Goal: Task Accomplishment & Management: Use online tool/utility

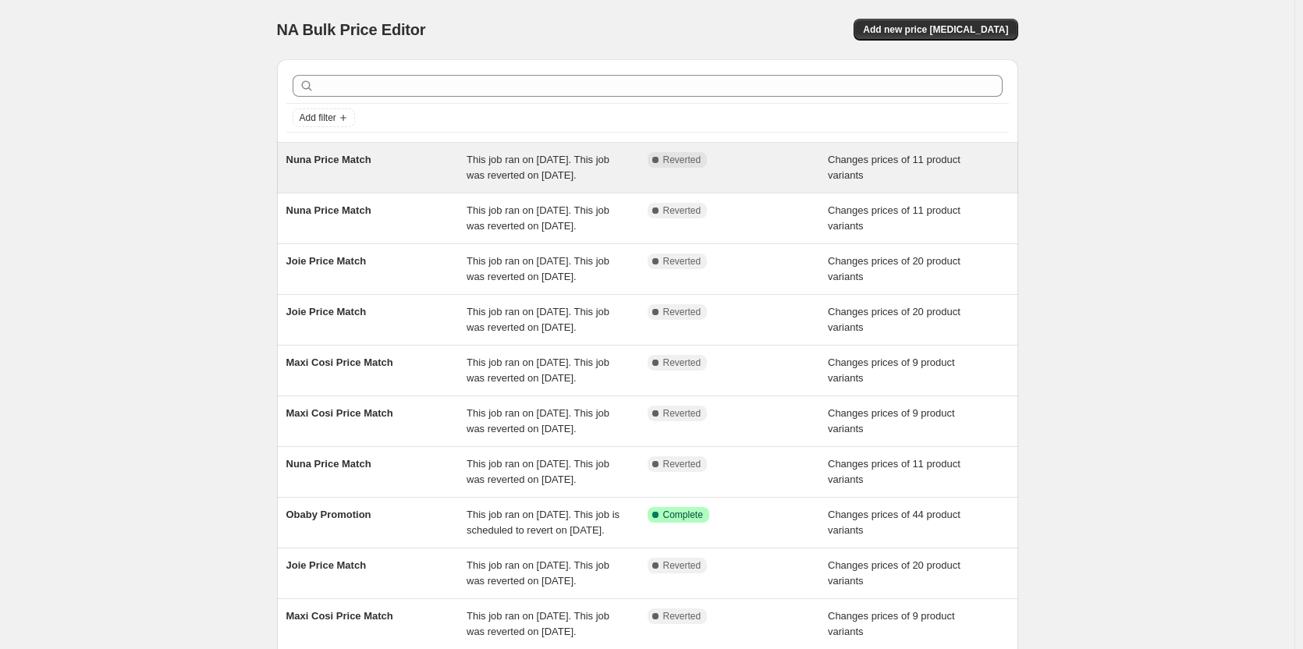
click at [612, 164] on div "This job ran on [DATE]. This job was reverted on [DATE]." at bounding box center [557, 167] width 181 height 31
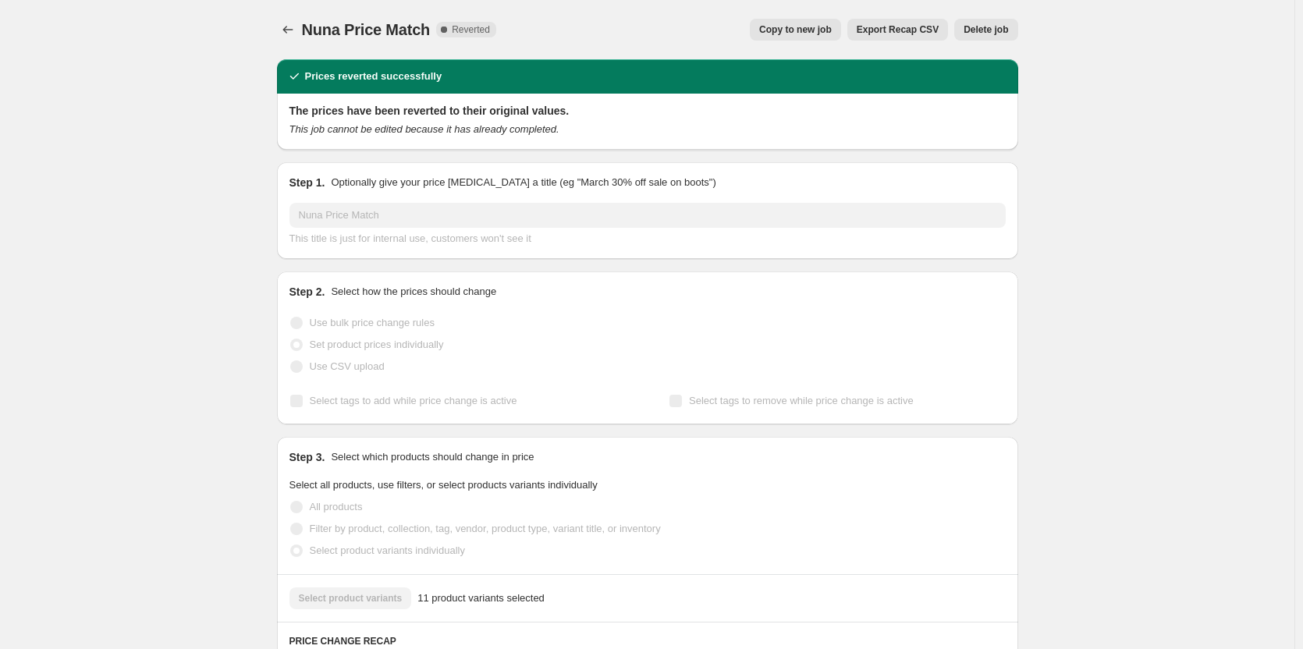
click at [805, 23] on button "Copy to new job" at bounding box center [795, 30] width 91 height 22
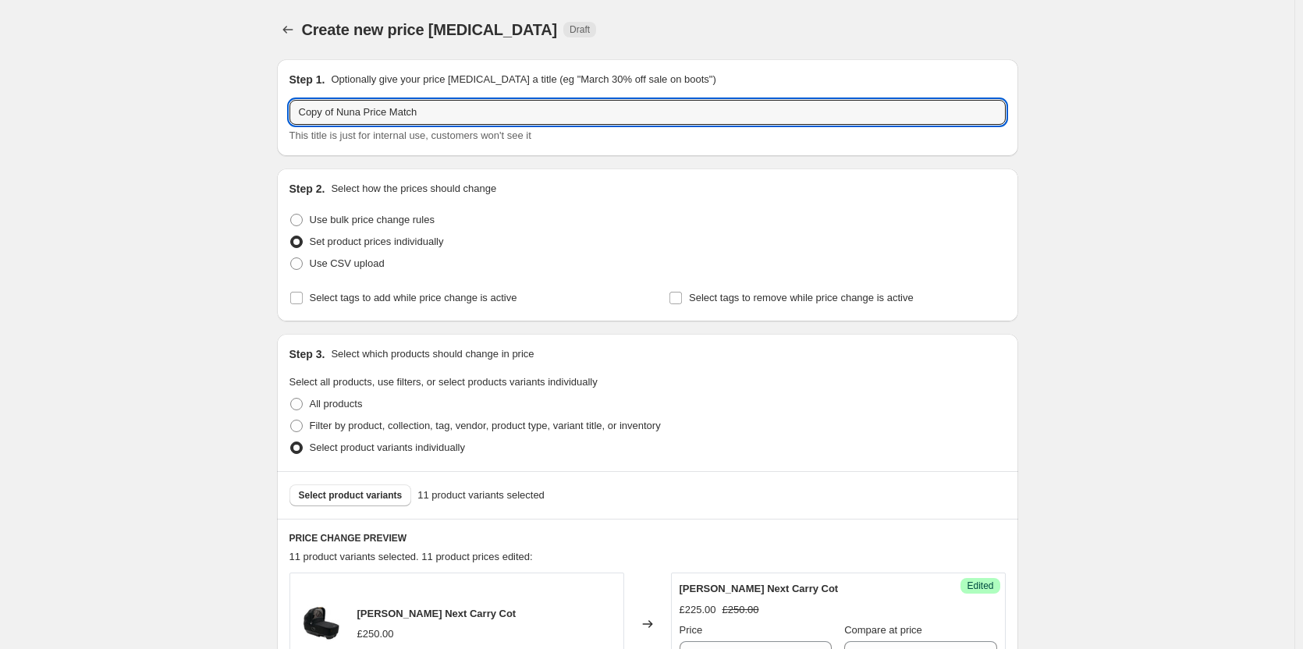
drag, startPoint x: 342, startPoint y: 105, endPoint x: 257, endPoint y: 105, distance: 85.1
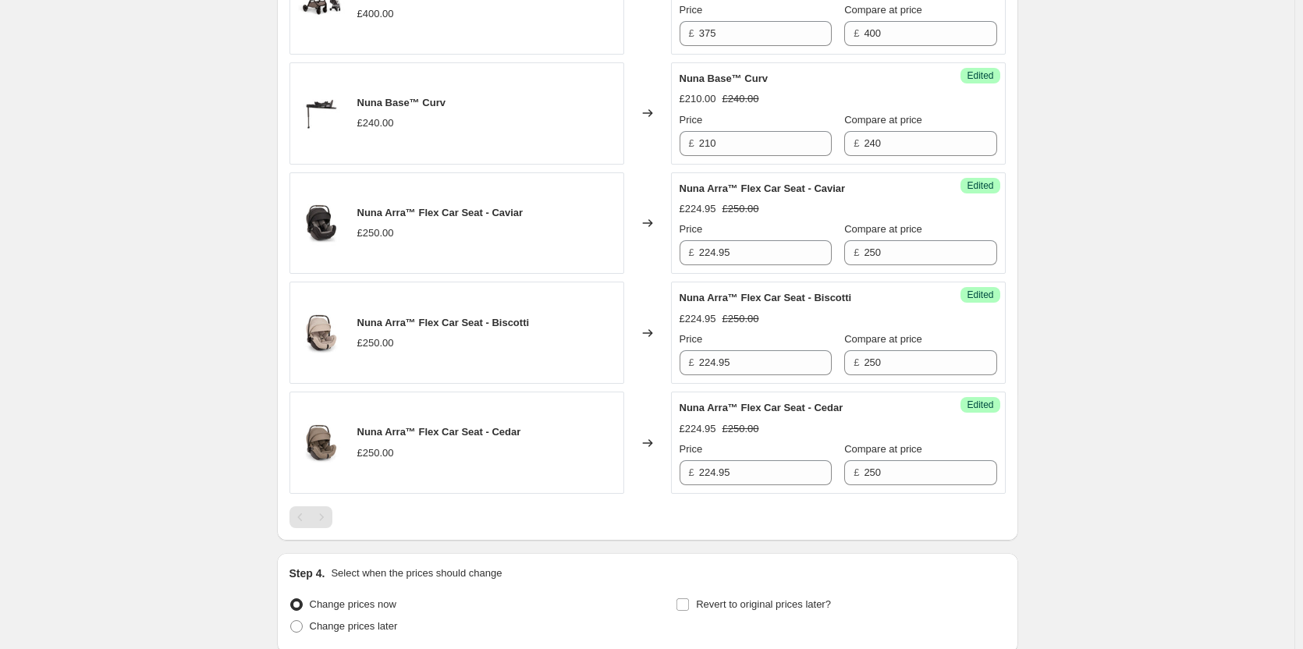
scroll to position [1460, 0]
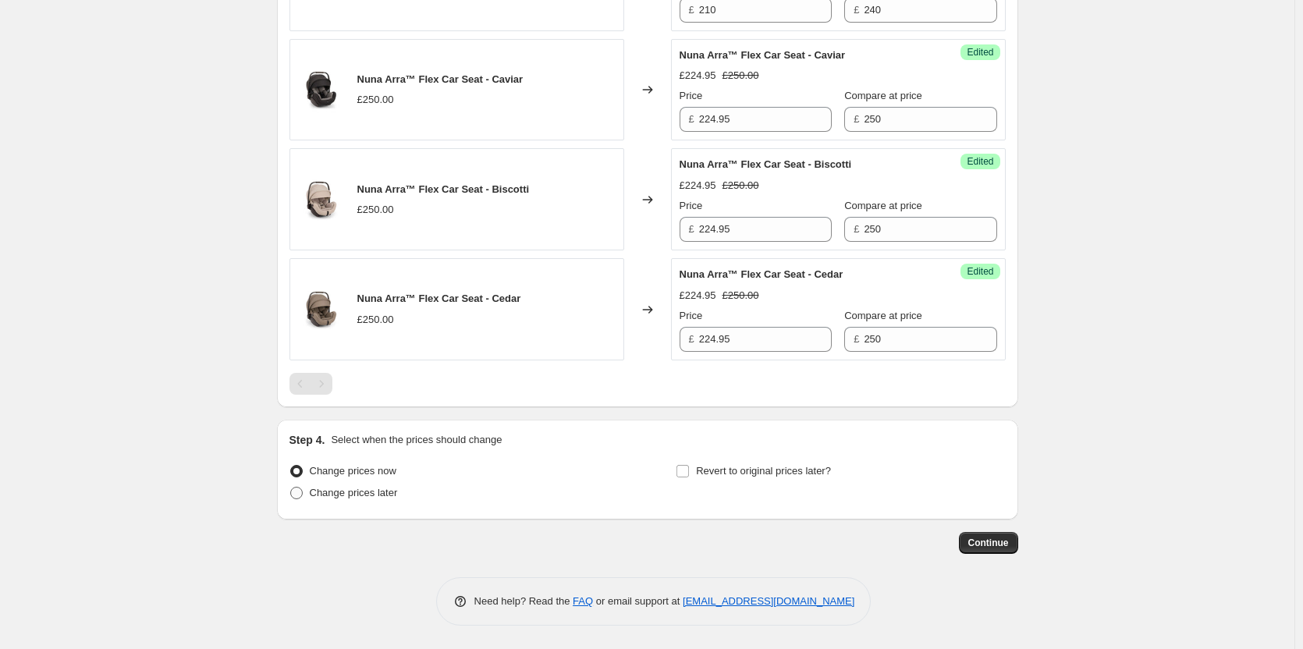
type input "Nuna Price Match"
click at [384, 492] on span "Change prices later" at bounding box center [354, 493] width 88 height 12
click at [291, 488] on input "Change prices later" at bounding box center [290, 487] width 1 height 1
radio input "true"
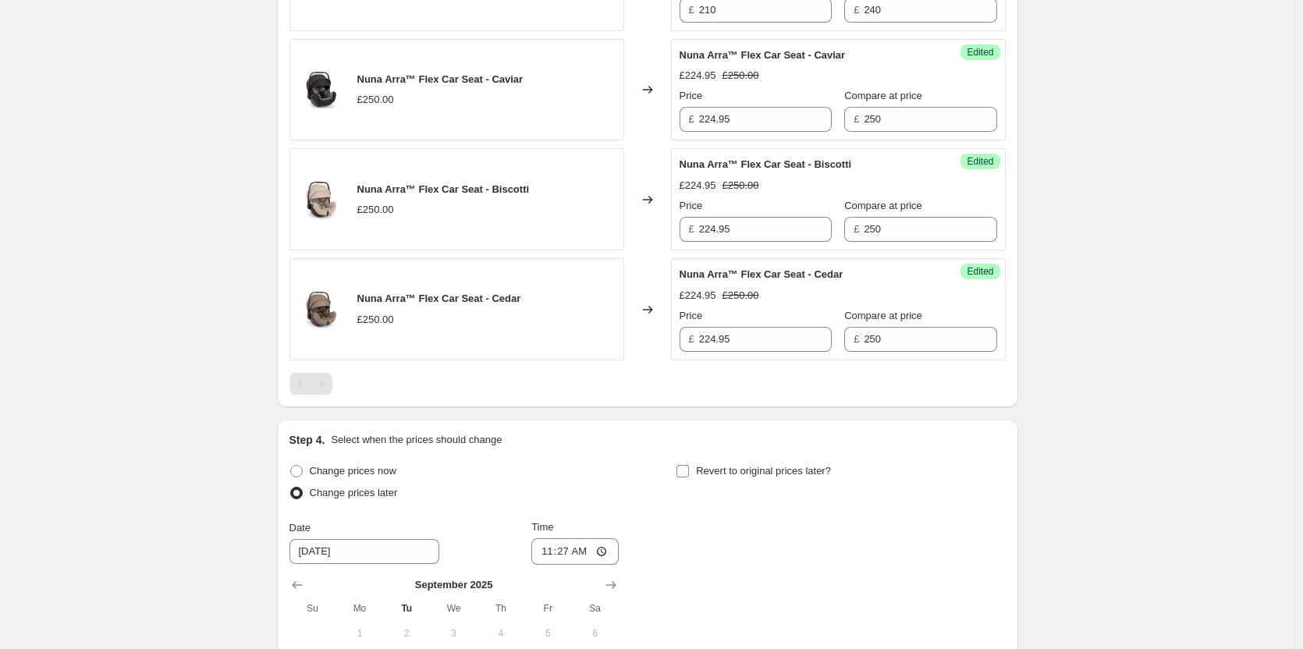
click at [777, 475] on span "Revert to original prices later?" at bounding box center [763, 471] width 135 height 12
click at [689, 475] on input "Revert to original prices later?" at bounding box center [683, 471] width 12 height 12
checkbox input "true"
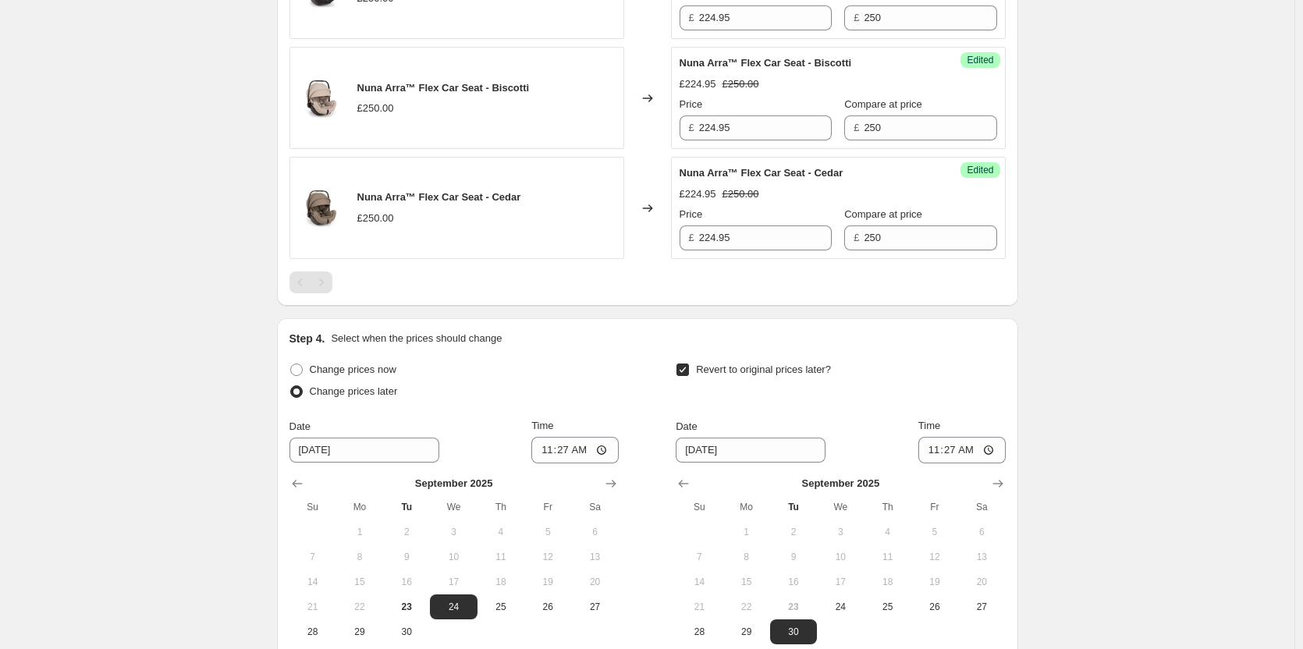
scroll to position [1727, 0]
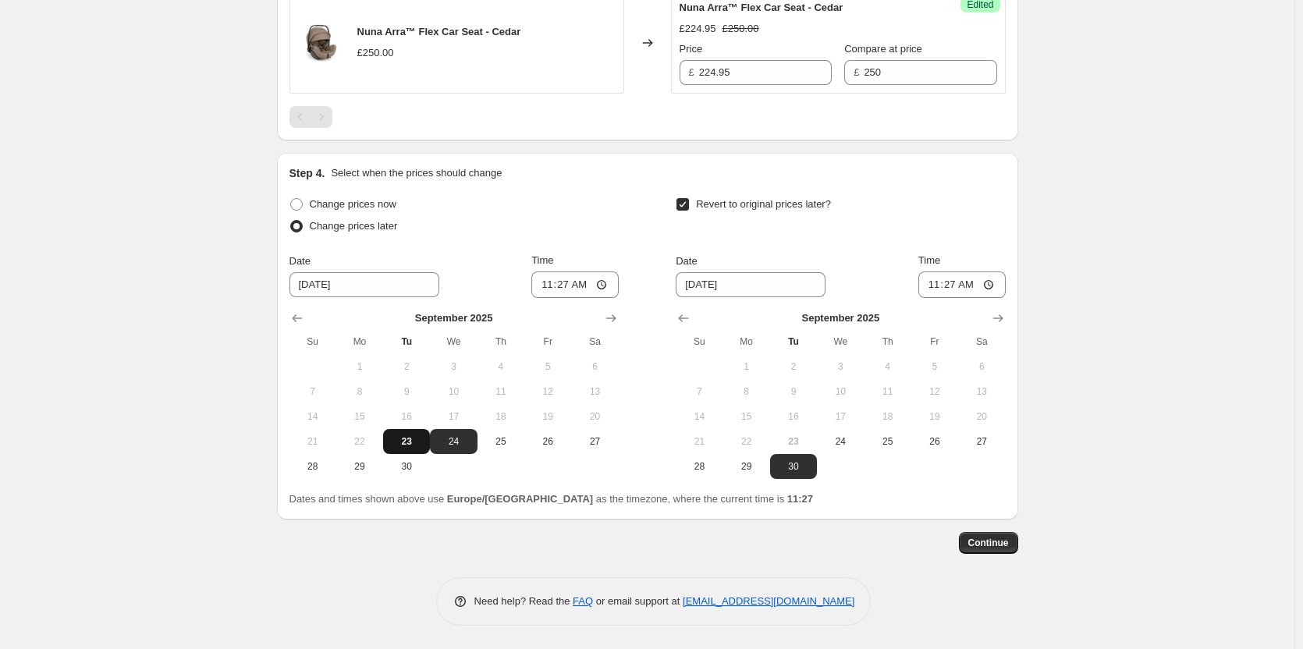
click at [414, 440] on span "23" at bounding box center [406, 441] width 34 height 12
type input "9/23/2025"
click at [847, 442] on span "24" at bounding box center [840, 441] width 34 height 12
type input "9/24/2025"
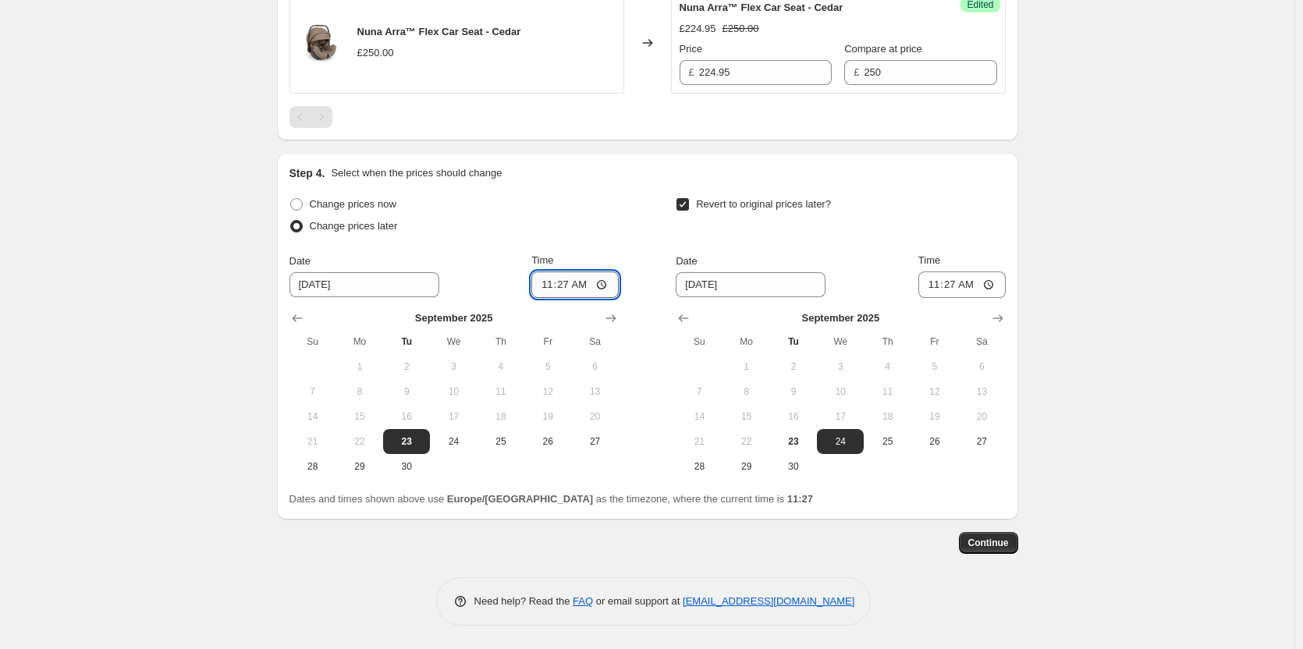
click at [569, 279] on input "11:27" at bounding box center [574, 285] width 87 height 27
type input "18:00"
click at [959, 286] on input "11:27" at bounding box center [962, 285] width 87 height 27
type input "06:00"
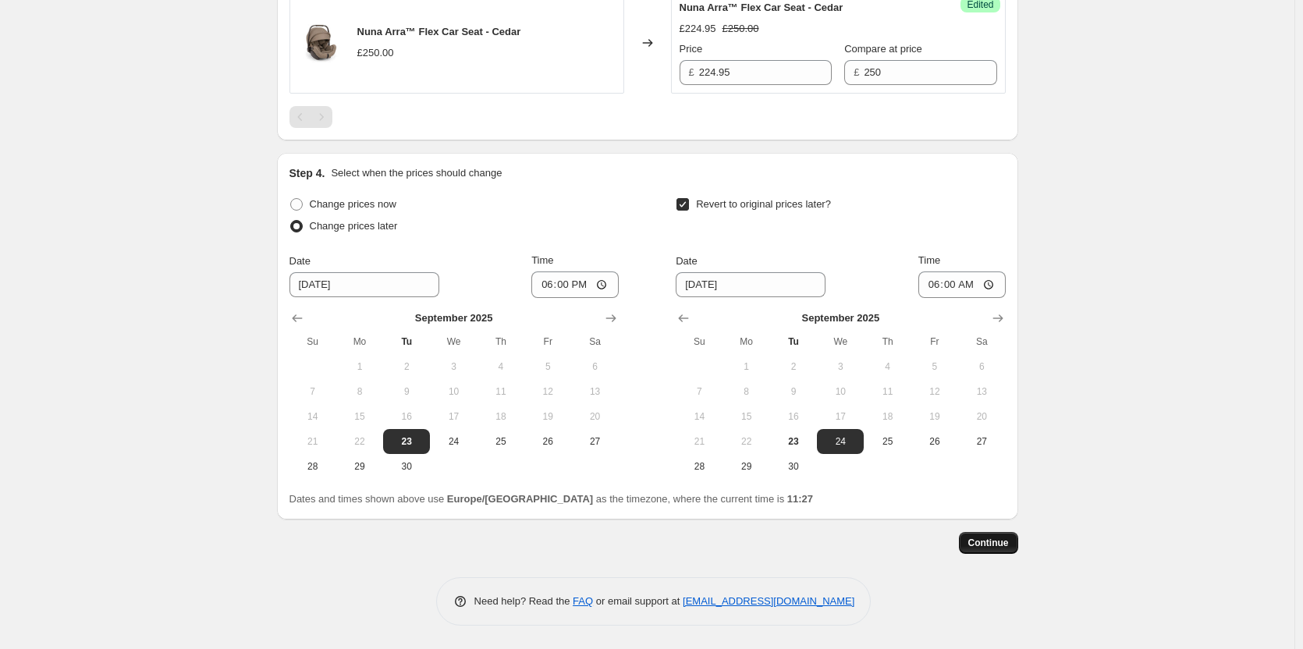
click at [1009, 547] on span "Continue" at bounding box center [988, 543] width 41 height 12
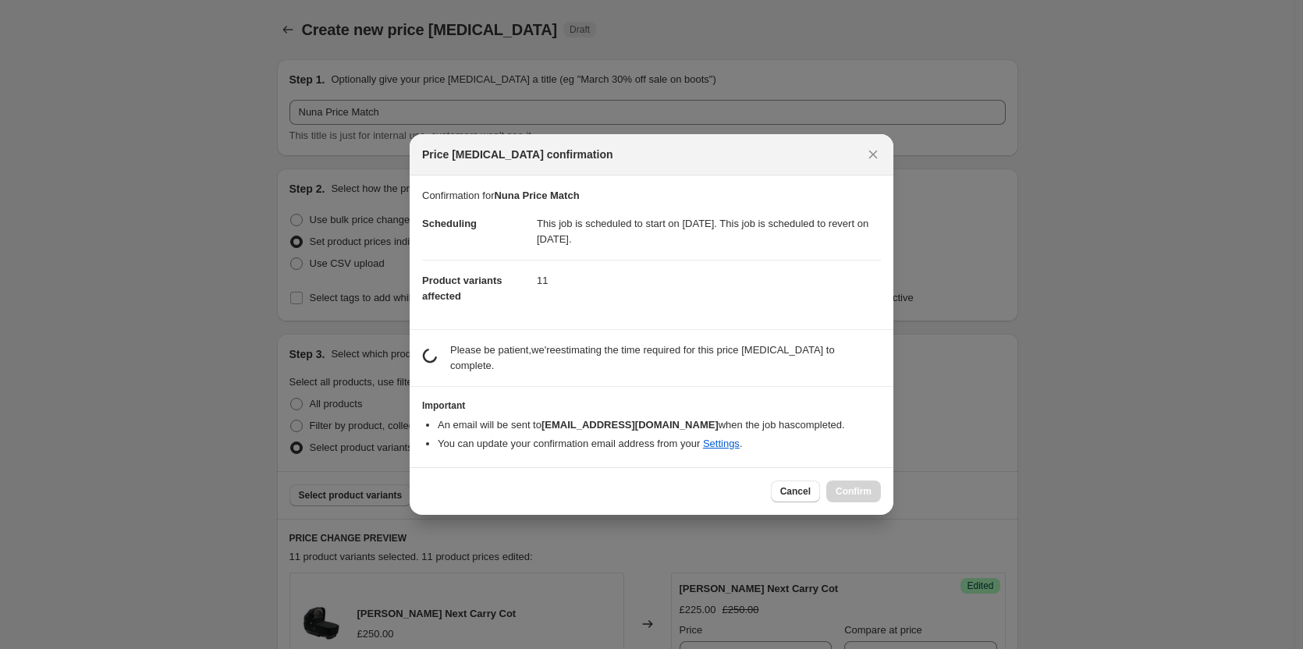
scroll to position [0, 0]
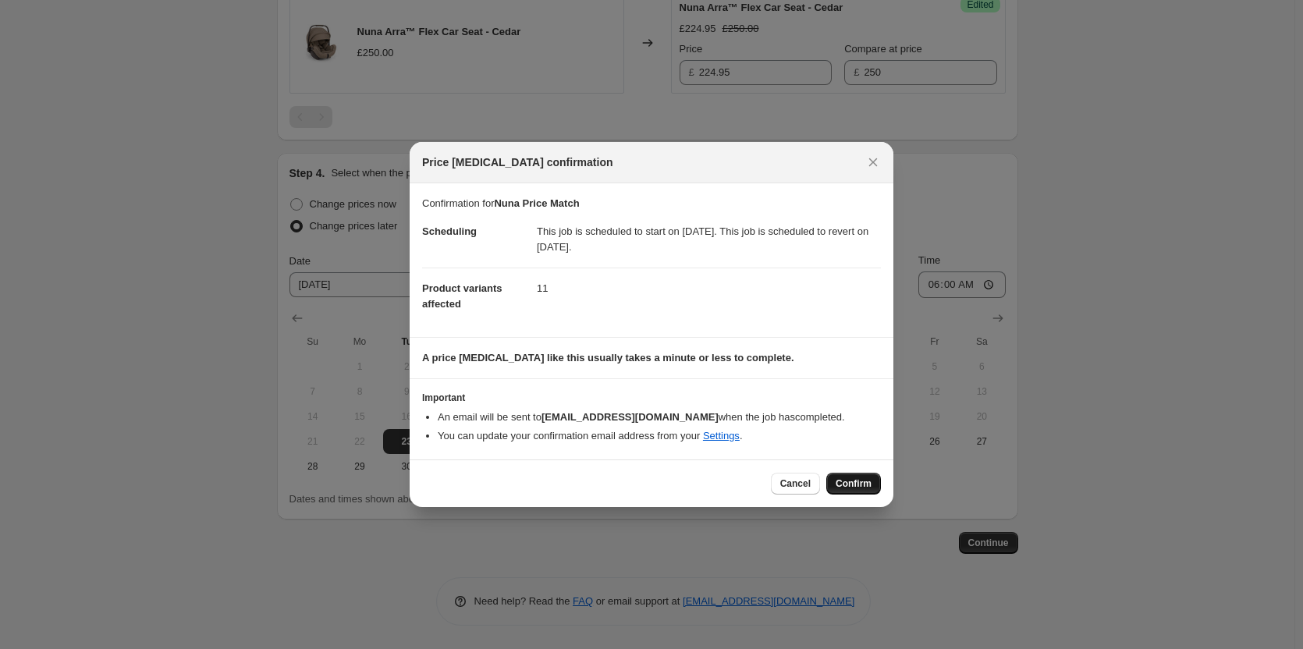
click at [867, 484] on span "Confirm" at bounding box center [854, 484] width 36 height 12
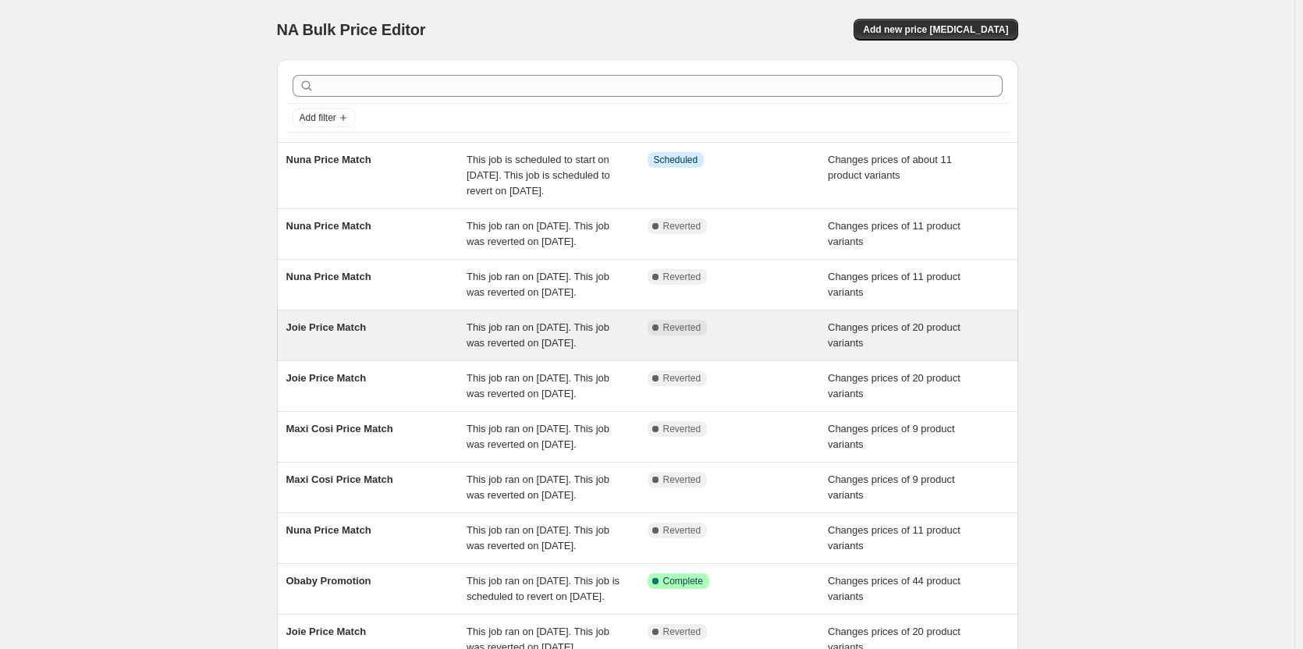
click at [438, 351] on div "Joie Price Match" at bounding box center [376, 335] width 181 height 31
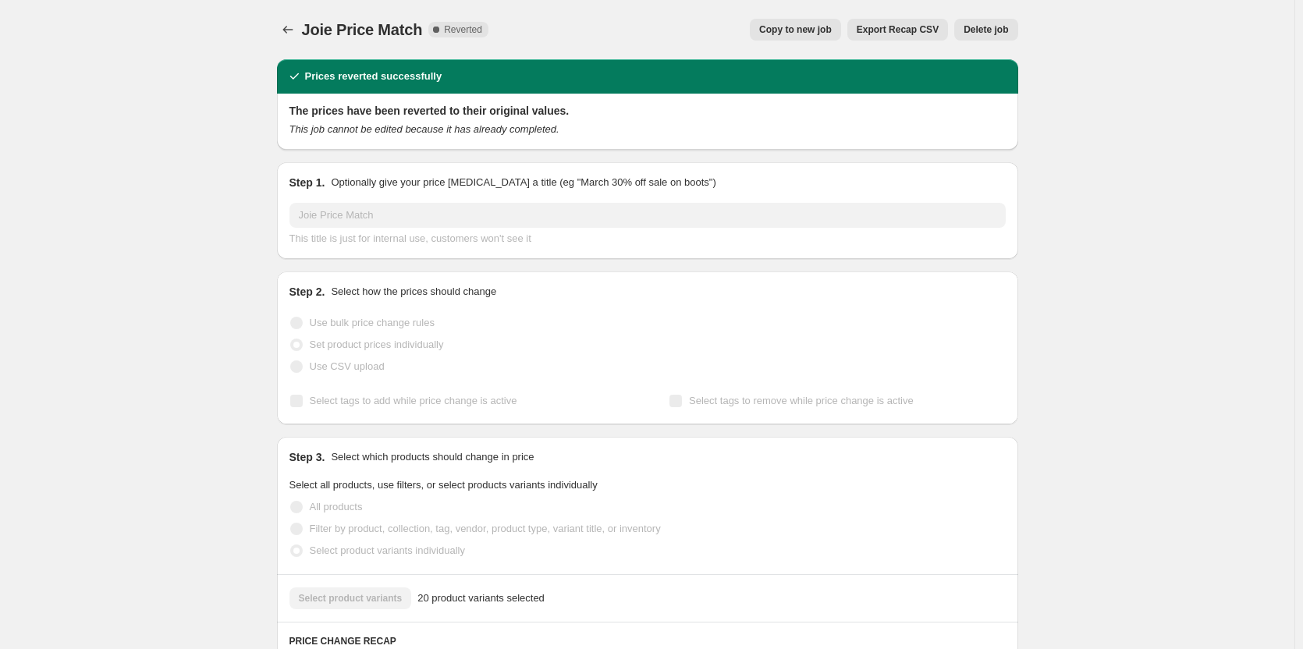
click at [832, 31] on span "Copy to new job" at bounding box center [795, 29] width 73 height 12
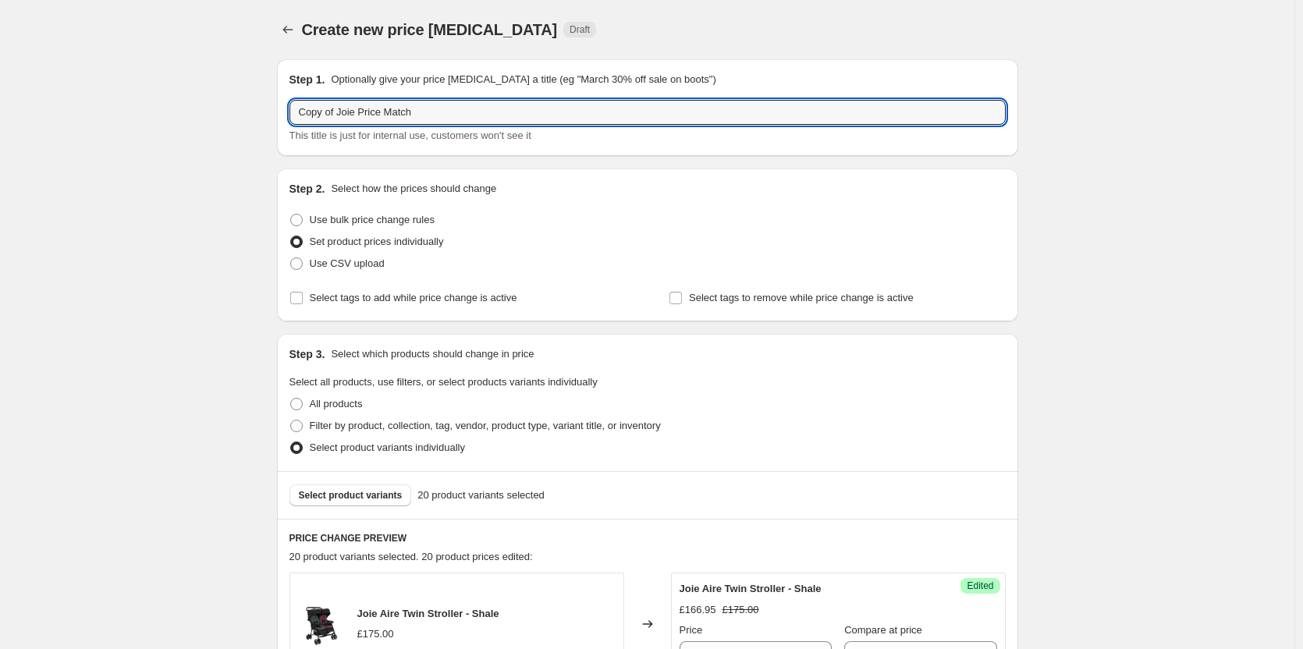
drag, startPoint x: 339, startPoint y: 112, endPoint x: 187, endPoint y: 120, distance: 153.2
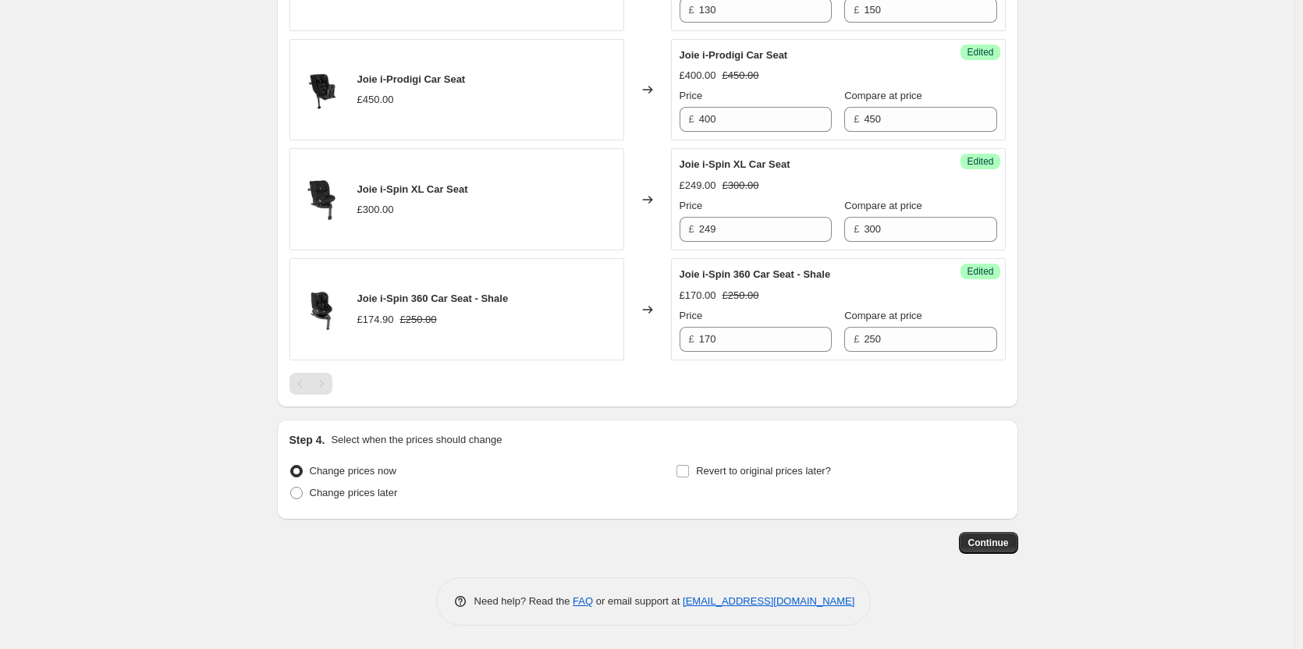
scroll to position [2558, 0]
type input "Joie Price Match"
click at [365, 489] on span "Change prices later" at bounding box center [354, 493] width 88 height 12
click at [291, 488] on input "Change prices later" at bounding box center [290, 487] width 1 height 1
radio input "true"
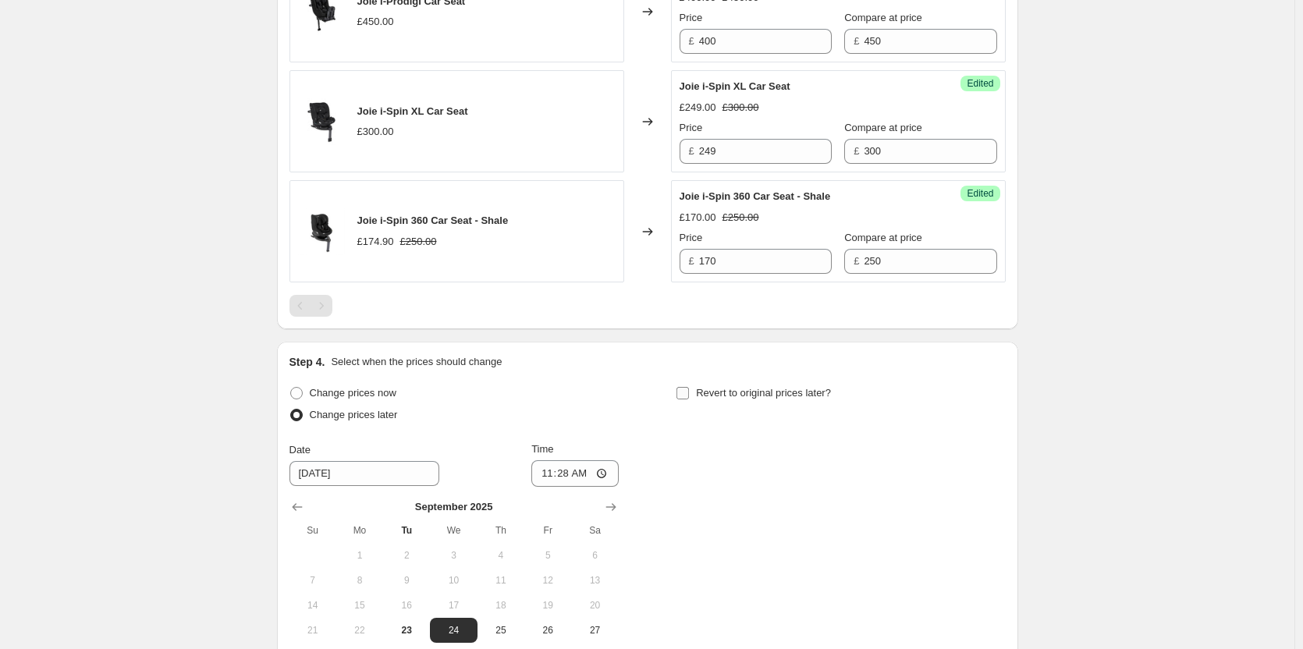
click at [761, 399] on span "Revert to original prices later?" at bounding box center [763, 393] width 135 height 12
click at [689, 400] on input "Revert to original prices later?" at bounding box center [683, 393] width 12 height 12
checkbox input "true"
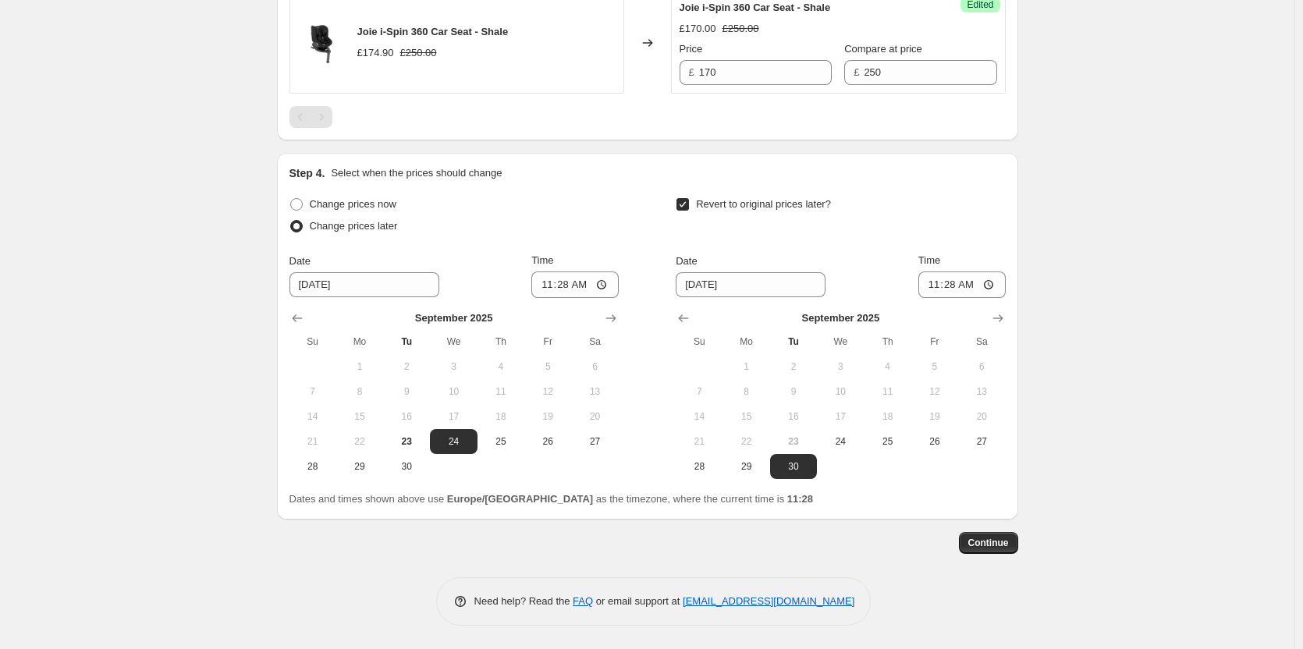
scroll to position [2825, 0]
click at [420, 446] on span "23" at bounding box center [406, 441] width 34 height 12
type input "9/23/2025"
click at [833, 442] on span "24" at bounding box center [840, 441] width 34 height 12
type input "9/24/2025"
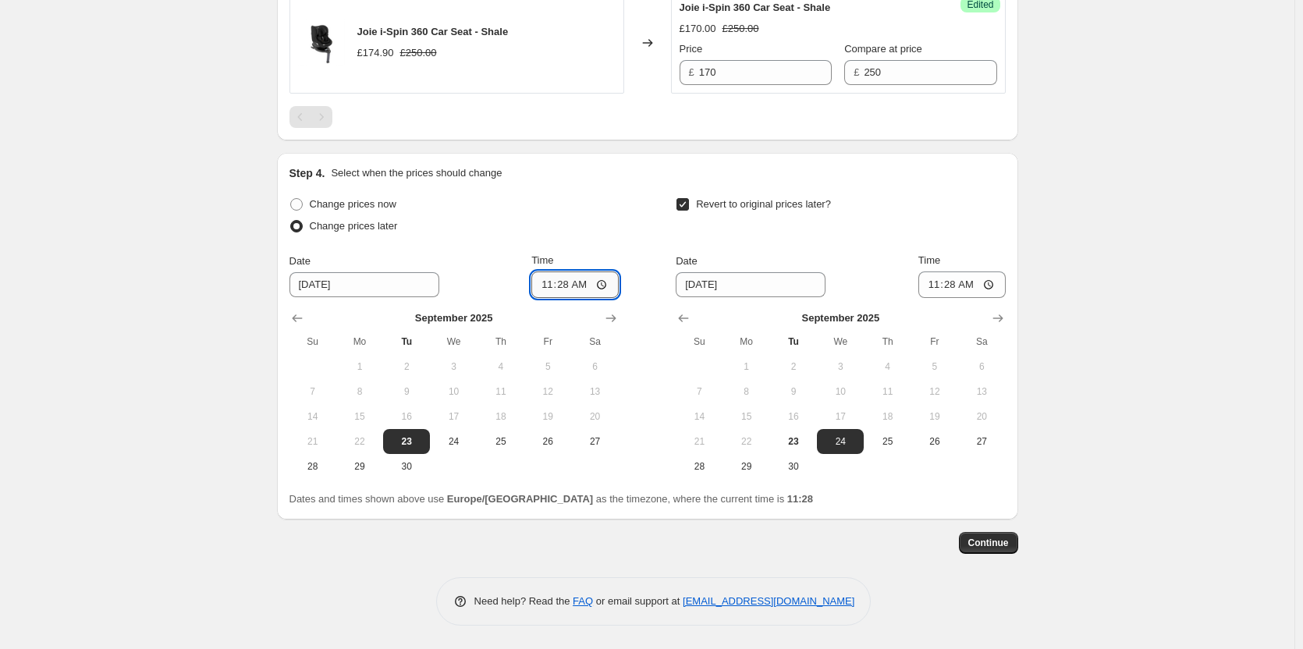
click at [563, 279] on input "11:28" at bounding box center [574, 285] width 87 height 27
type input "18:00"
click at [956, 290] on input "06:28" at bounding box center [962, 285] width 87 height 27
type input "06:00"
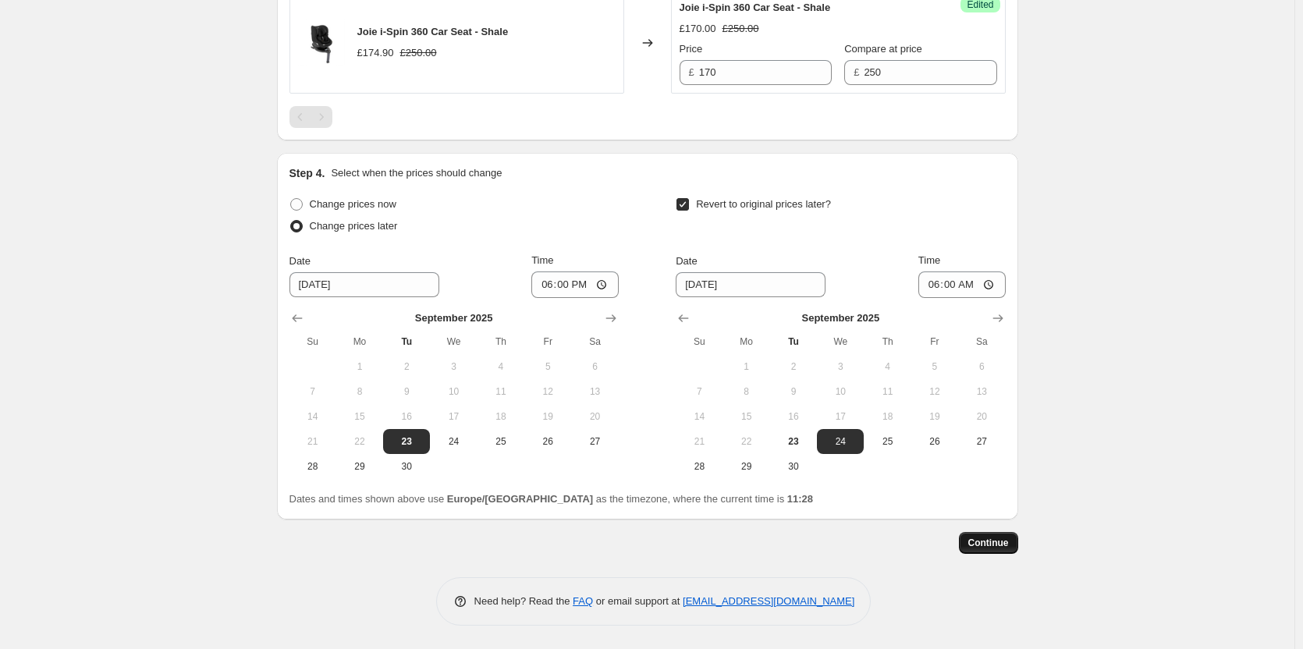
click at [1009, 549] on span "Continue" at bounding box center [988, 543] width 41 height 12
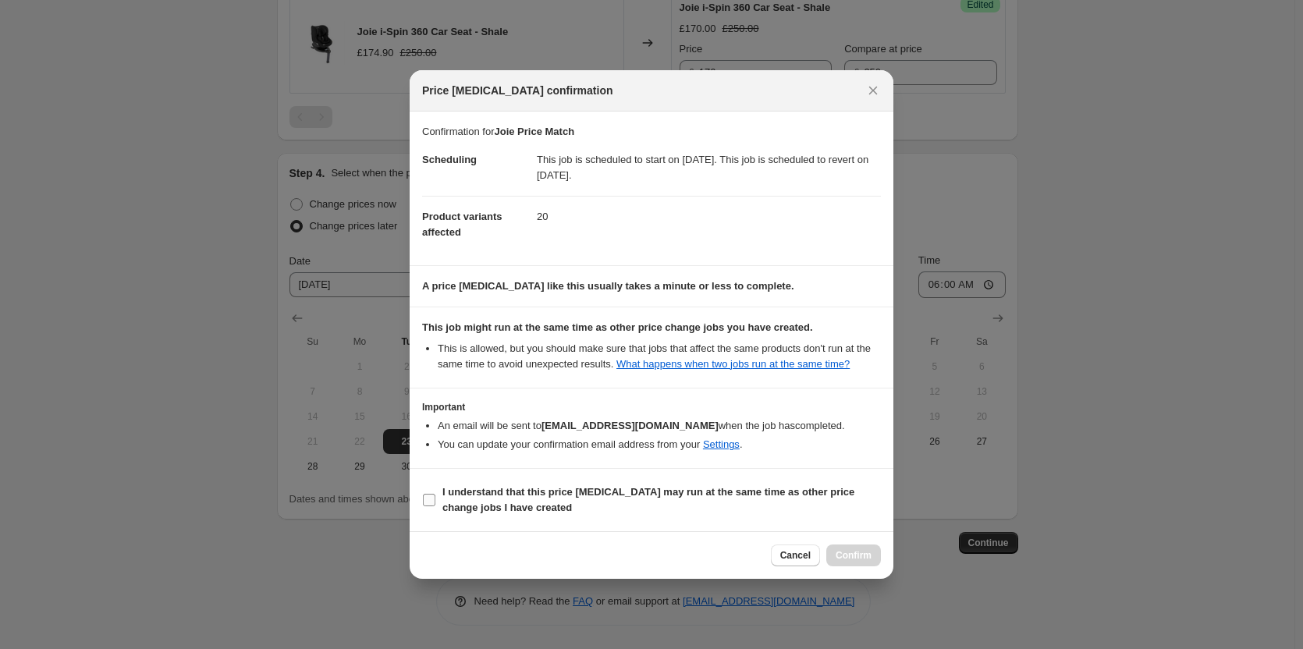
click at [648, 492] on b "I understand that this price change job may run at the same time as other price…" at bounding box center [648, 499] width 412 height 27
click at [435, 494] on input "I understand that this price change job may run at the same time as other price…" at bounding box center [429, 500] width 12 height 12
checkbox input "true"
click at [862, 549] on div "Cancel Confirm" at bounding box center [652, 555] width 484 height 48
click at [862, 549] on span "Confirm" at bounding box center [854, 555] width 36 height 12
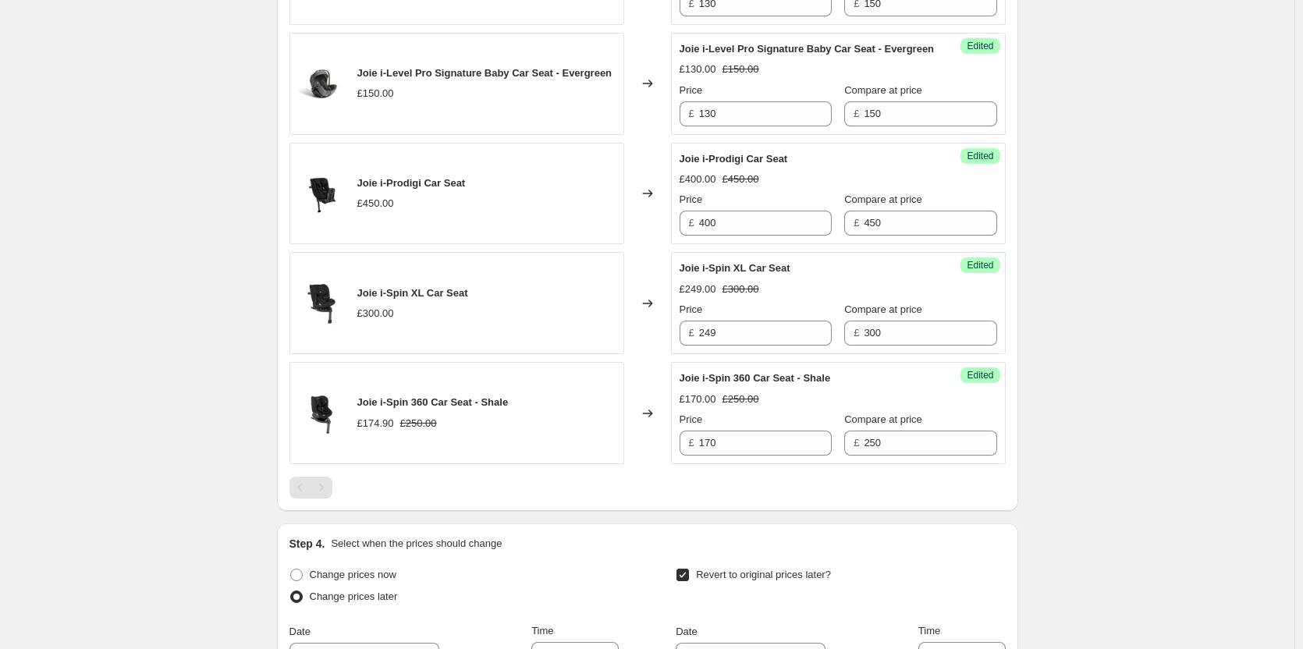
scroll to position [2123, 0]
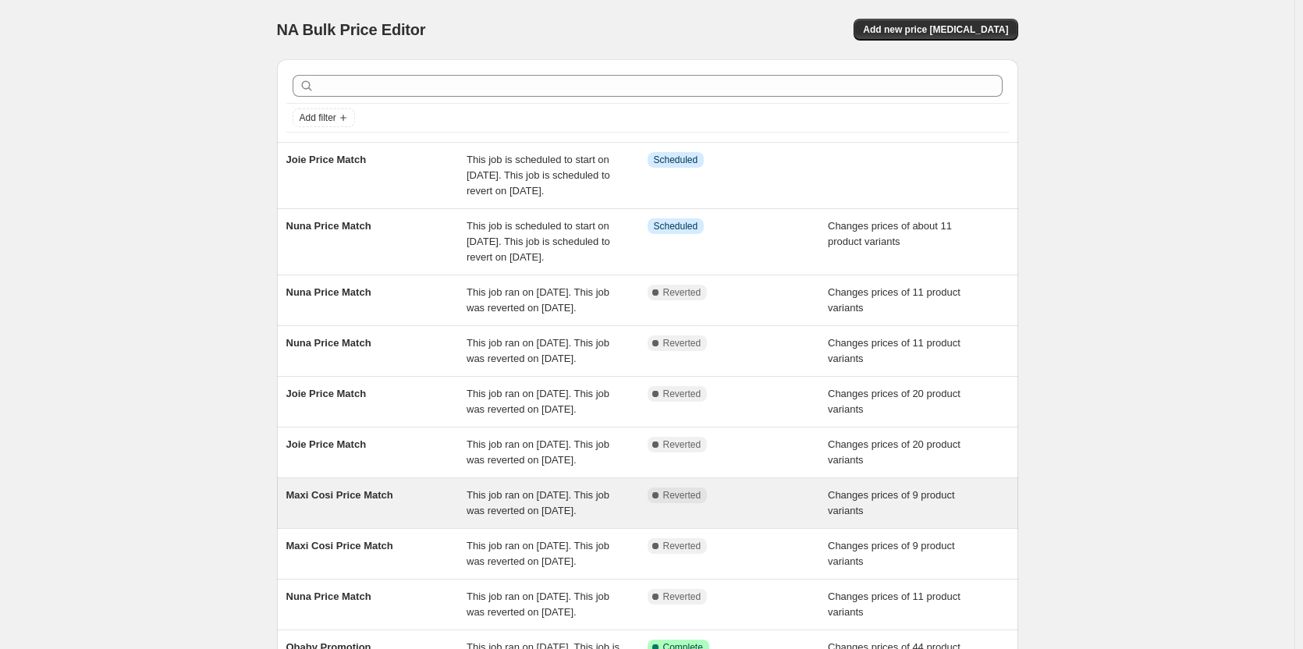
click at [529, 519] on div "This job ran on 21 September 2025. This job was reverted on 22 September 2025." at bounding box center [557, 503] width 181 height 31
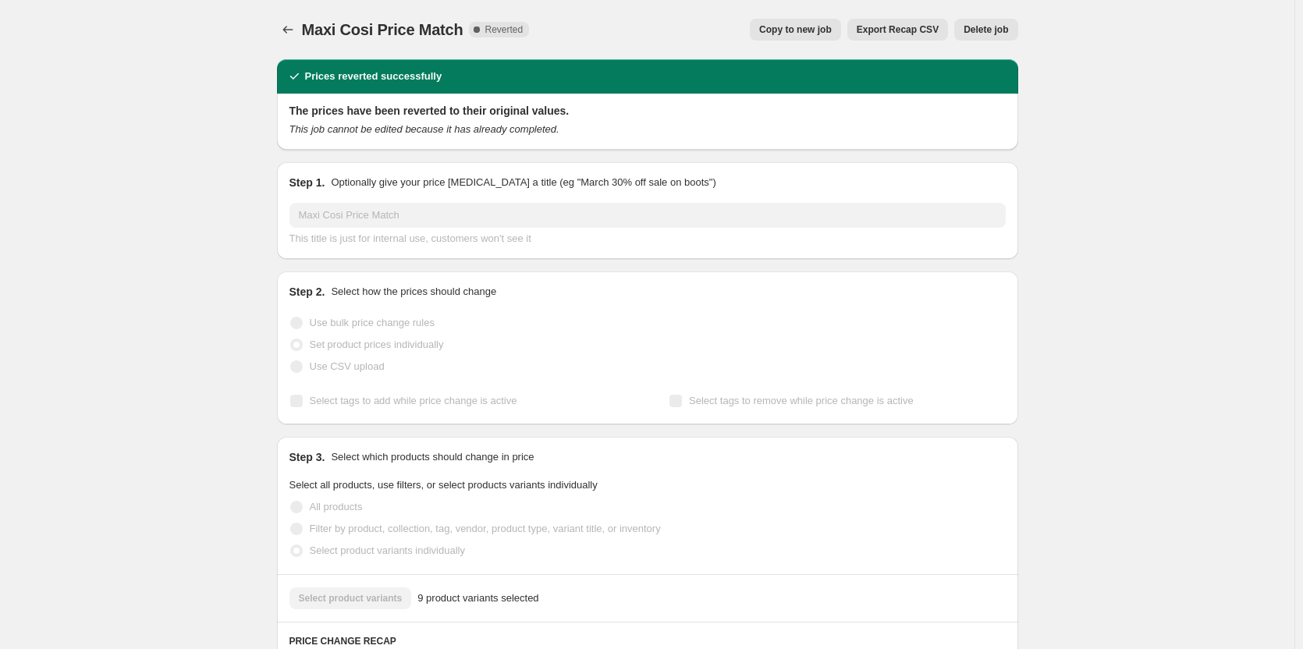
click at [826, 27] on span "Copy to new job" at bounding box center [795, 29] width 73 height 12
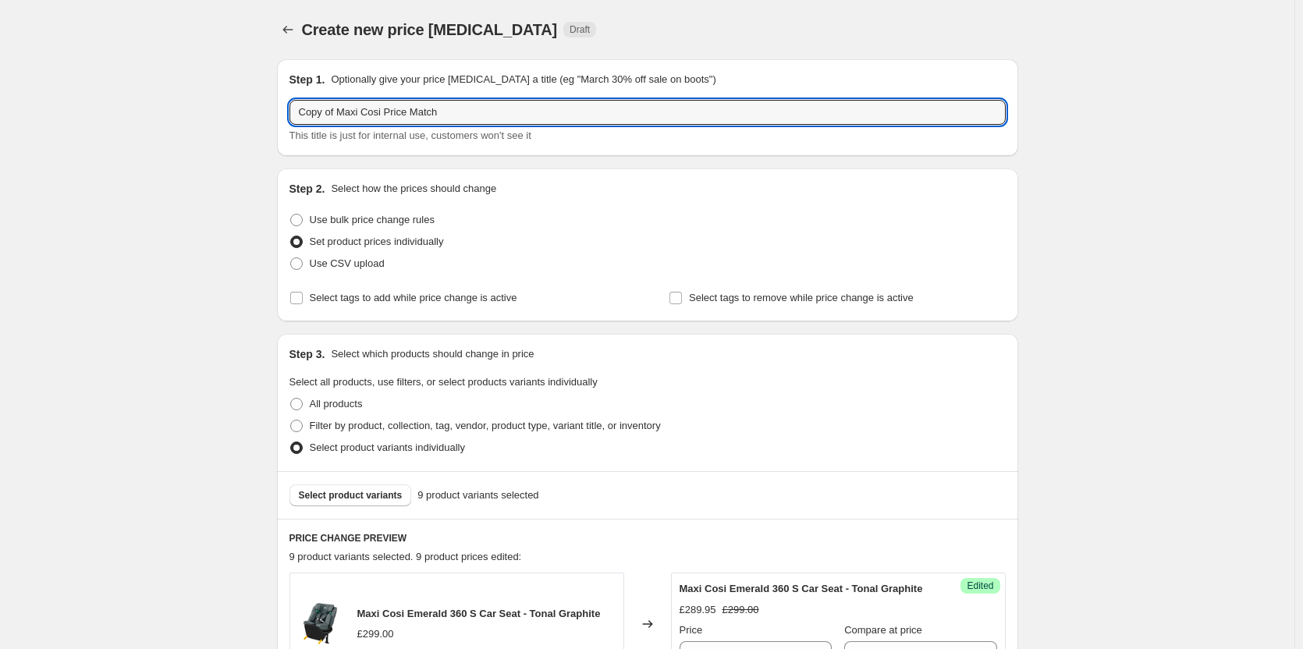
drag, startPoint x: 333, startPoint y: 116, endPoint x: 280, endPoint y: 117, distance: 53.1
click at [280, 117] on div "Step 1. Optionally give your price change job a title (eg "March 30% off sale o…" at bounding box center [647, 107] width 741 height 97
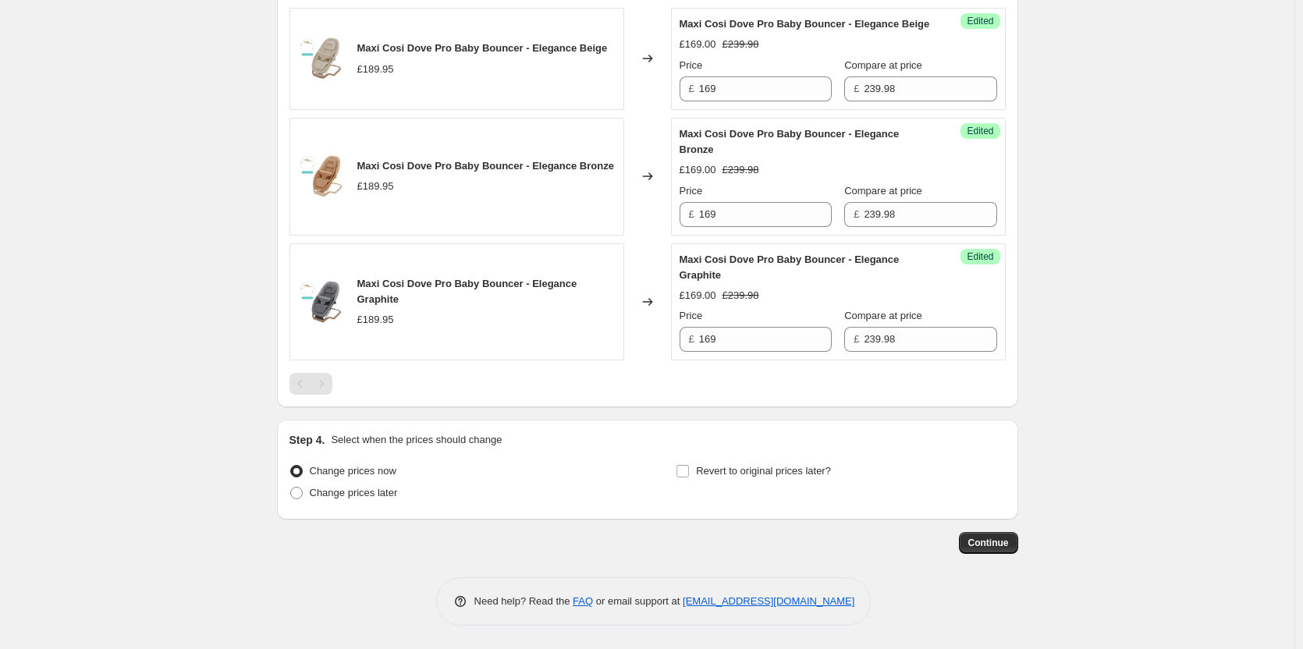
scroll to position [1303, 0]
type input "Maxi Cosi Price Match"
click at [394, 496] on span "Change prices later" at bounding box center [354, 493] width 88 height 12
click at [291, 488] on input "Change prices later" at bounding box center [290, 487] width 1 height 1
radio input "true"
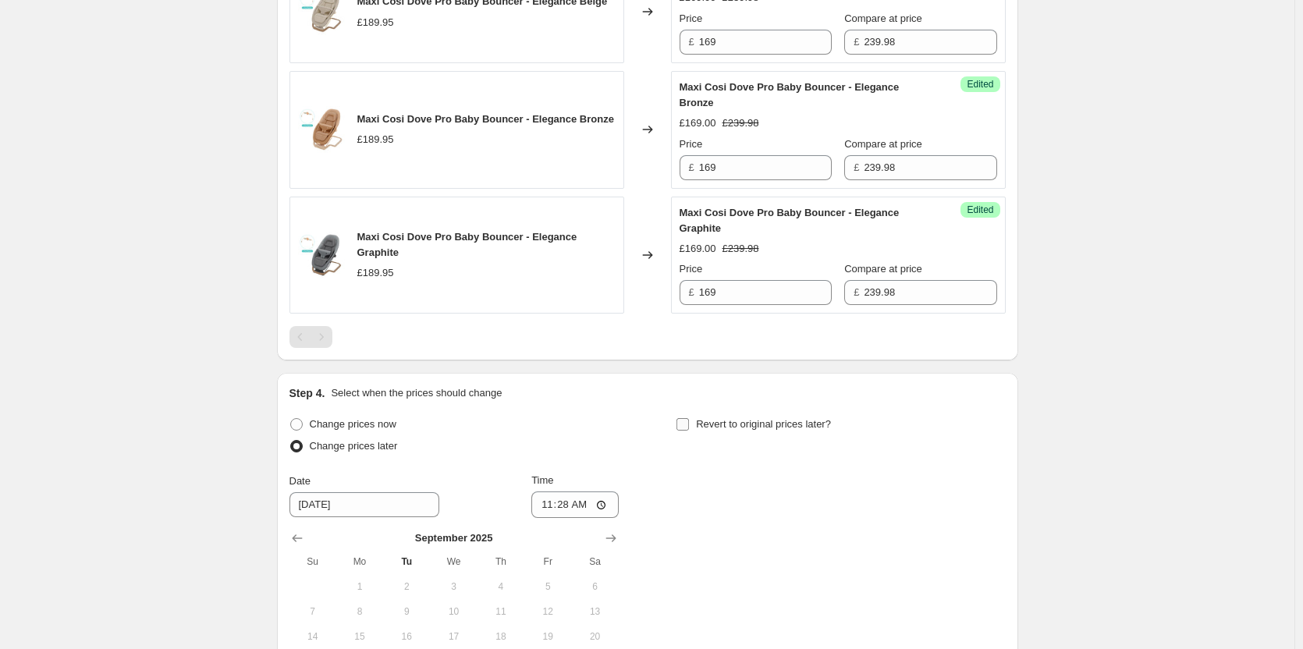
click at [745, 435] on label "Revert to original prices later?" at bounding box center [753, 425] width 155 height 22
click at [689, 431] on input "Revert to original prices later?" at bounding box center [683, 424] width 12 height 12
checkbox input "true"
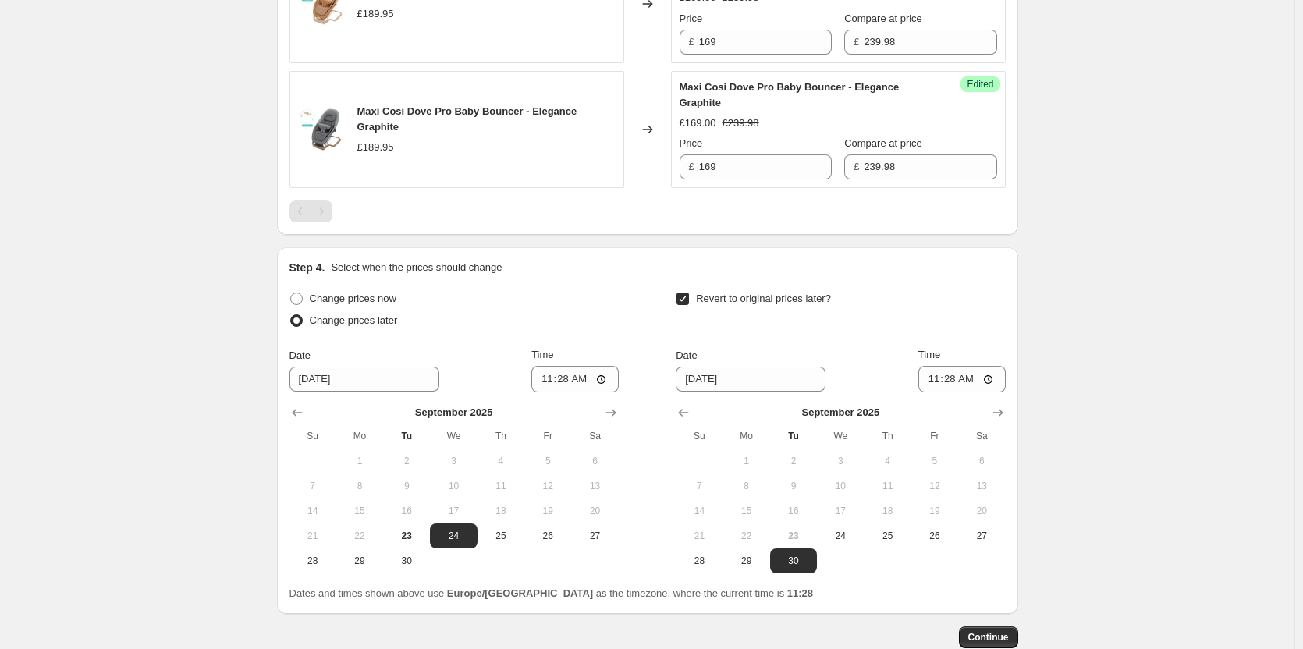
scroll to position [1569, 0]
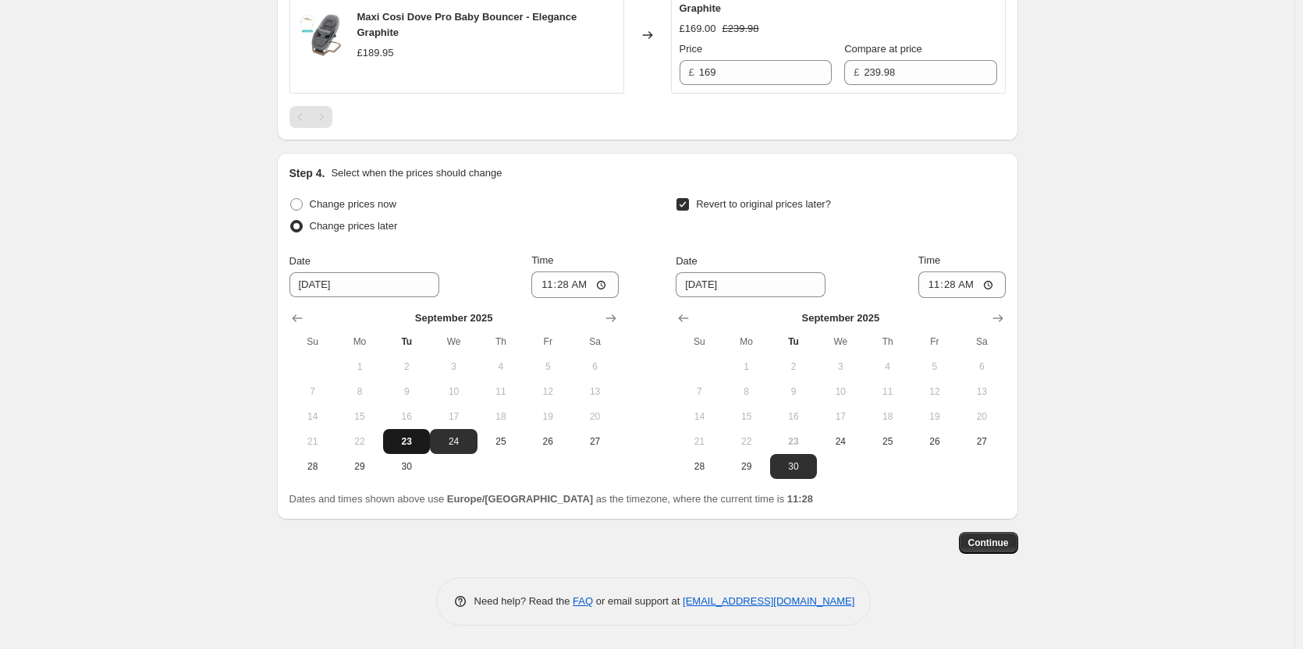
click at [416, 440] on span "23" at bounding box center [406, 441] width 34 height 12
type input "9/23/2025"
click at [831, 450] on button "24" at bounding box center [840, 441] width 47 height 25
type input "9/24/2025"
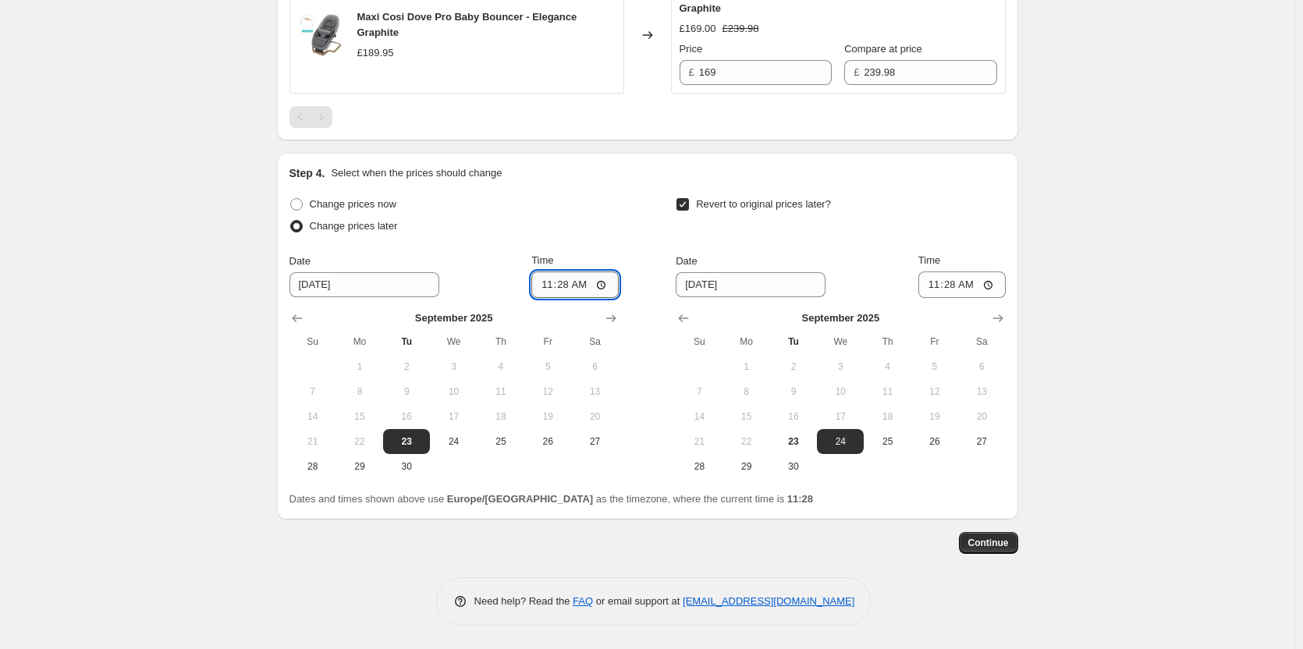
click at [572, 288] on input "11:28" at bounding box center [574, 285] width 87 height 27
type input "18:00"
click at [951, 287] on input "06:28" at bounding box center [962, 285] width 87 height 27
type input "06:00"
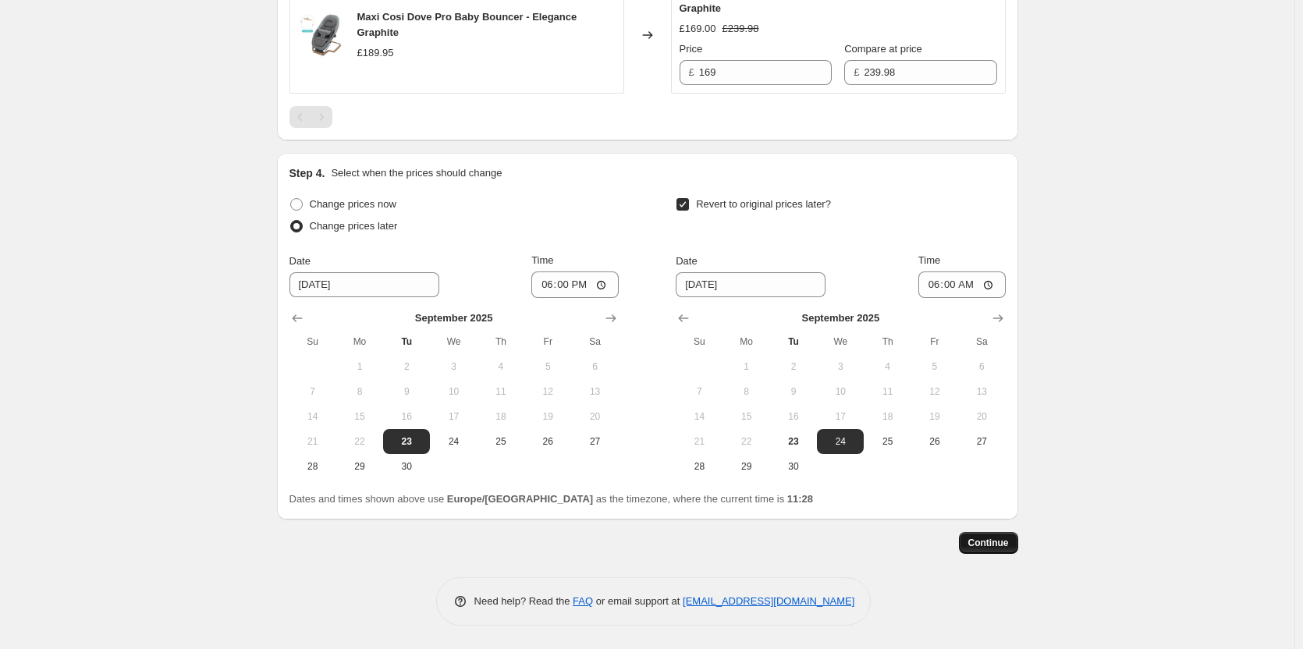
click at [1008, 538] on span "Continue" at bounding box center [988, 543] width 41 height 12
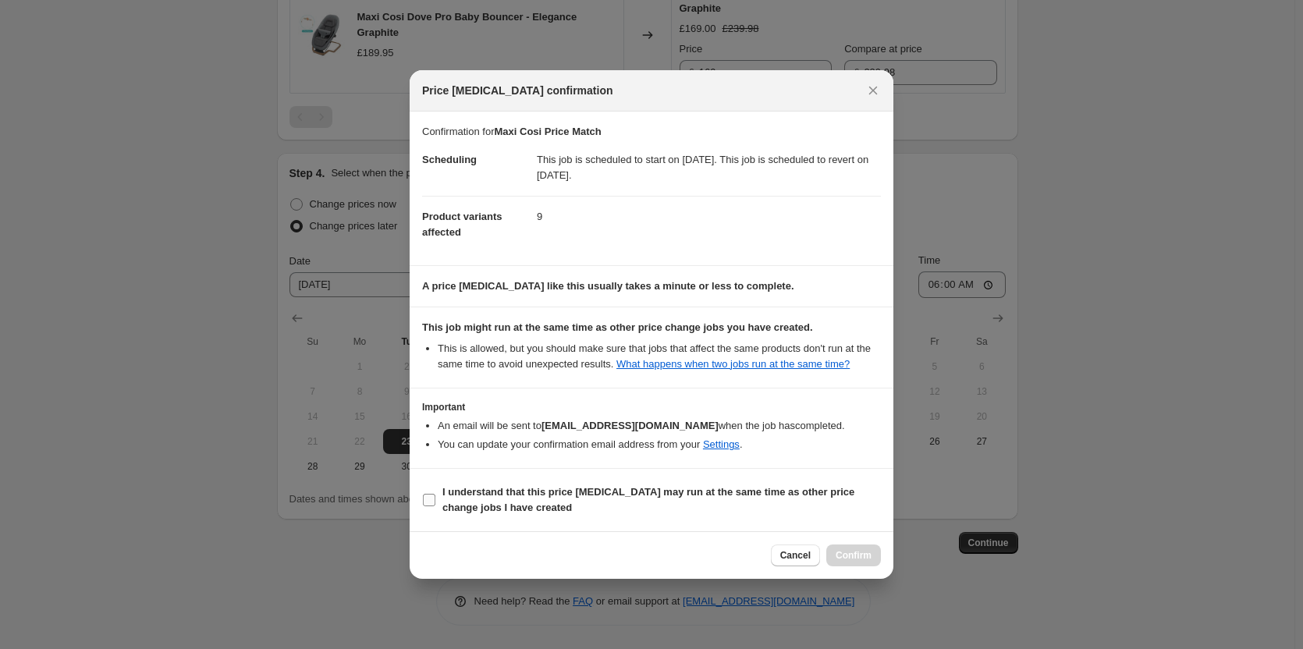
click at [719, 482] on label "I understand that this price change job may run at the same time as other price…" at bounding box center [651, 500] width 459 height 37
click at [435, 494] on input "I understand that this price change job may run at the same time as other price…" at bounding box center [429, 500] width 12 height 12
checkbox input "true"
click at [848, 558] on span "Confirm" at bounding box center [854, 555] width 36 height 12
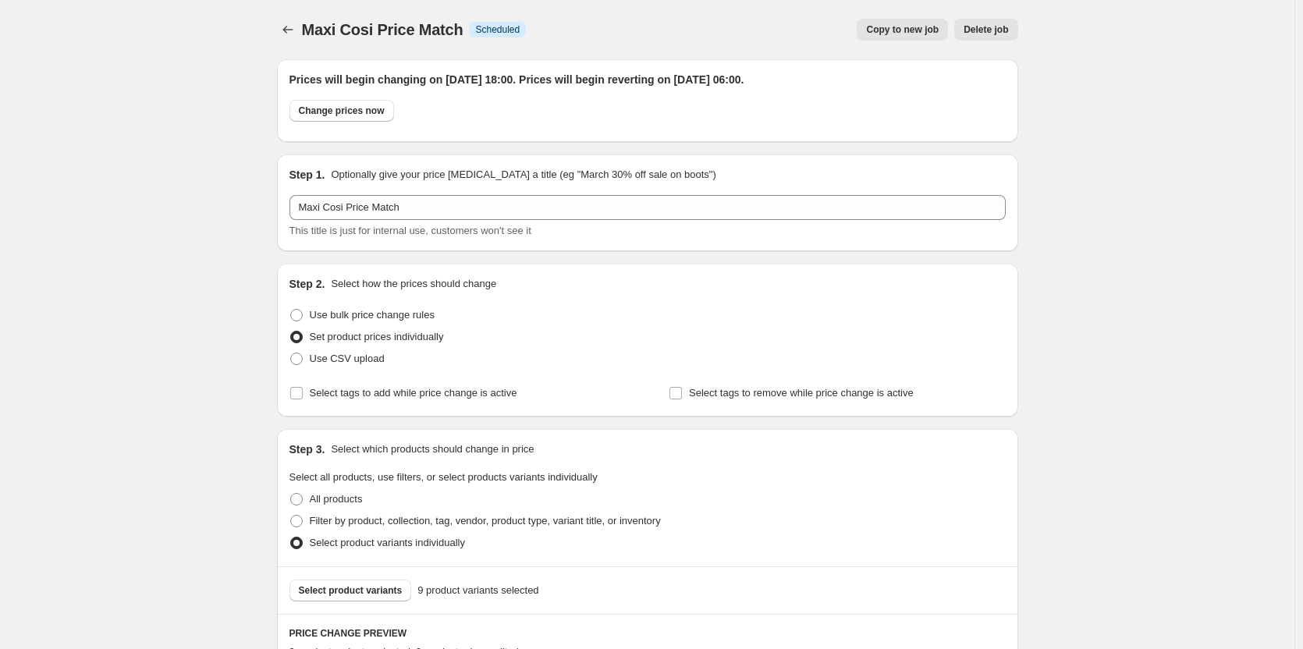
scroll to position [1569, 0]
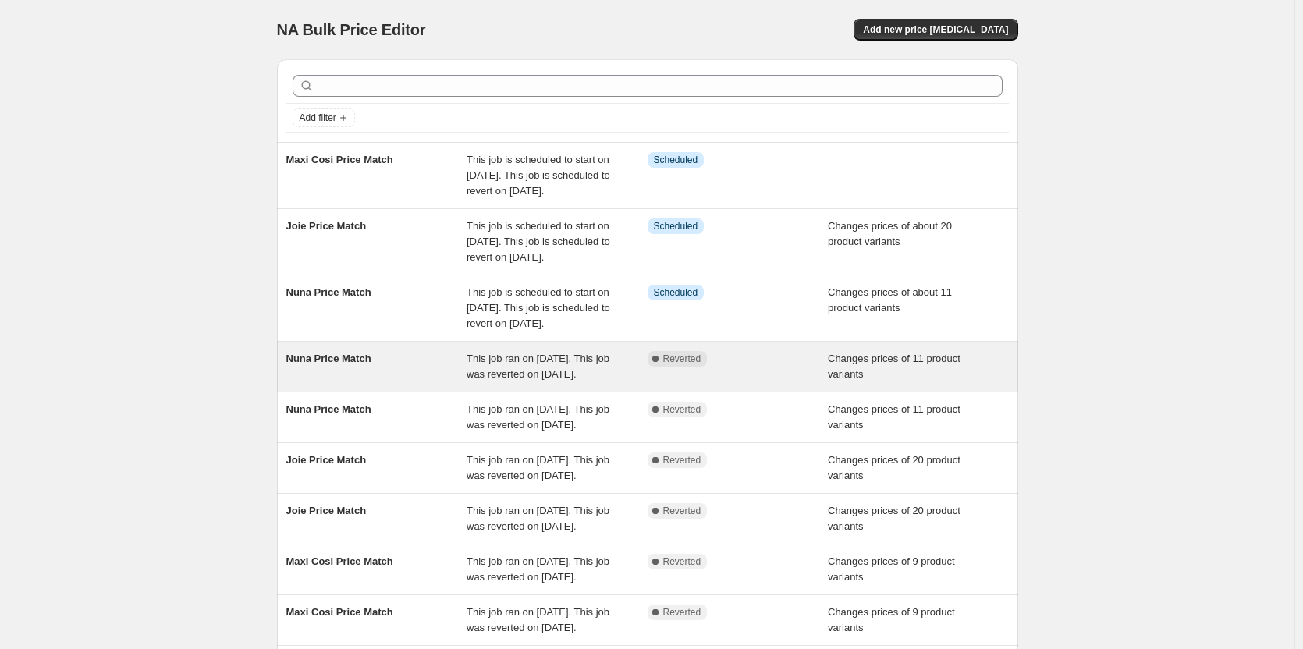
click at [752, 382] on div "Complete Reverted" at bounding box center [738, 366] width 181 height 31
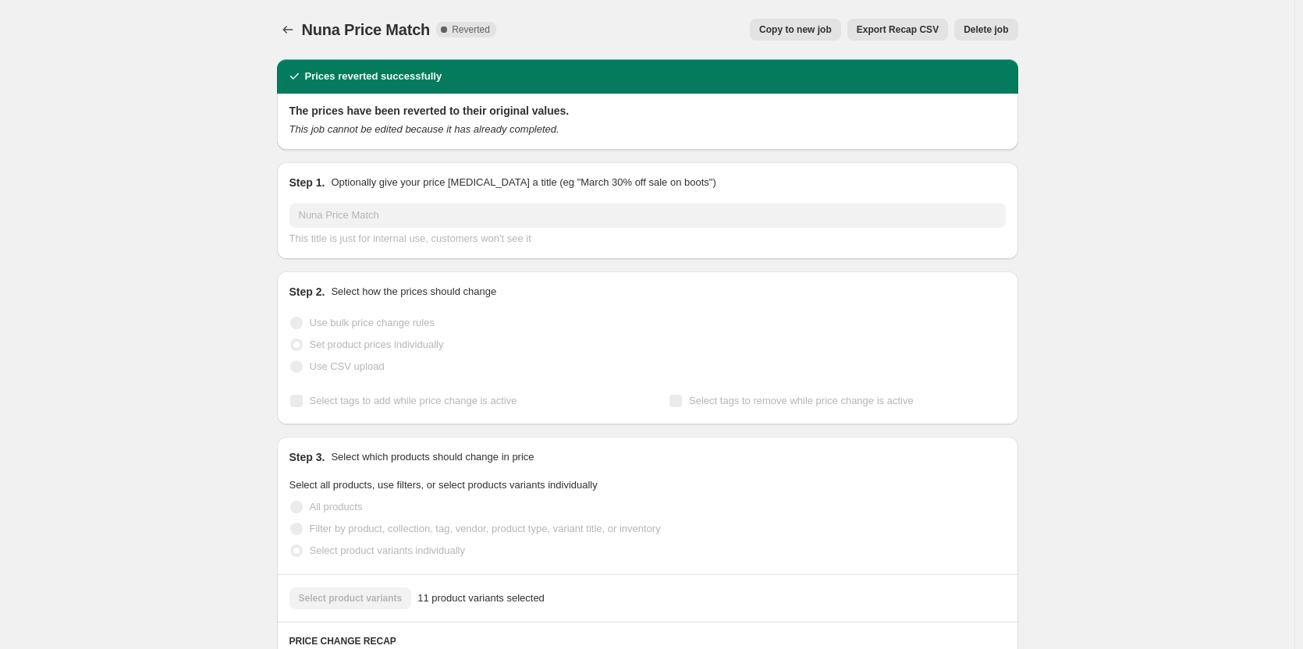
click at [1007, 29] on span "Delete job" at bounding box center [986, 29] width 44 height 12
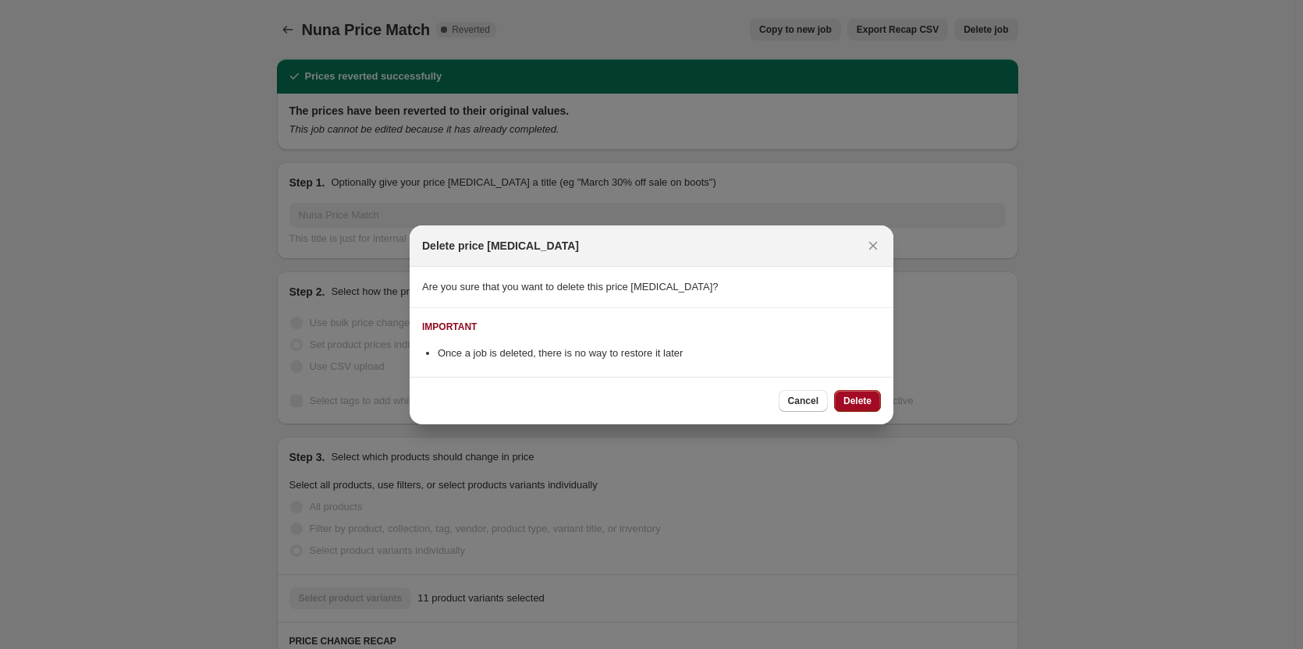
click at [854, 407] on span "Delete" at bounding box center [858, 401] width 28 height 12
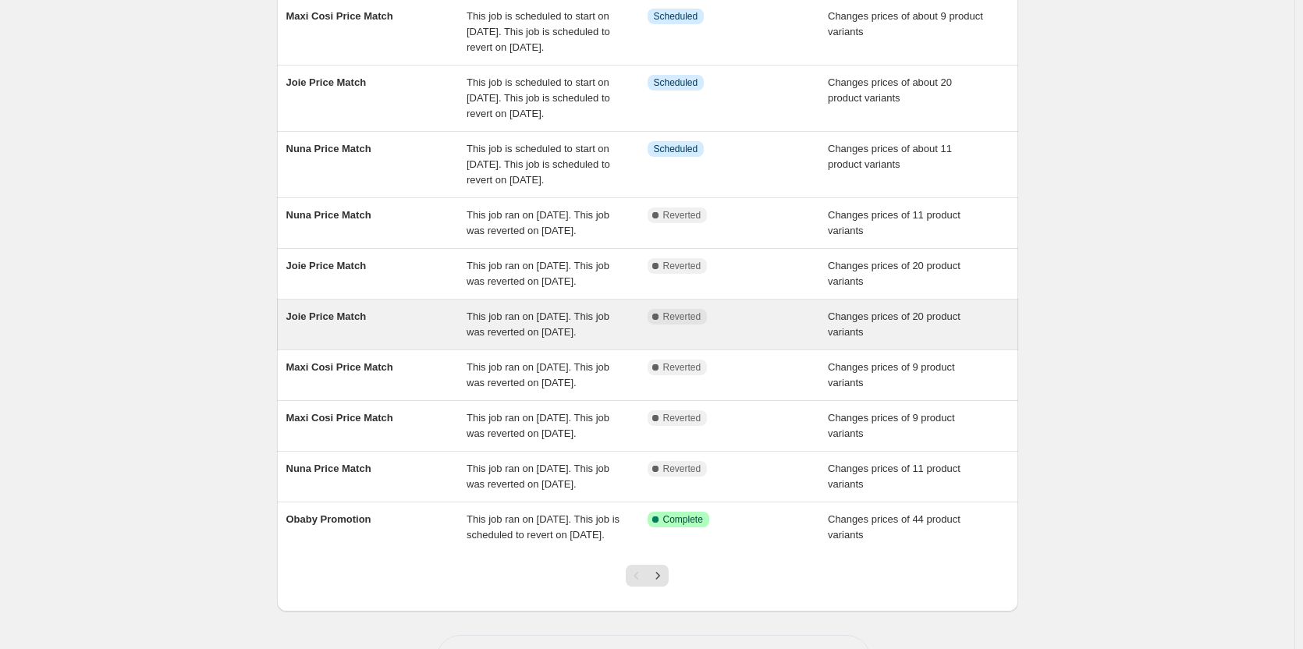
scroll to position [234, 0]
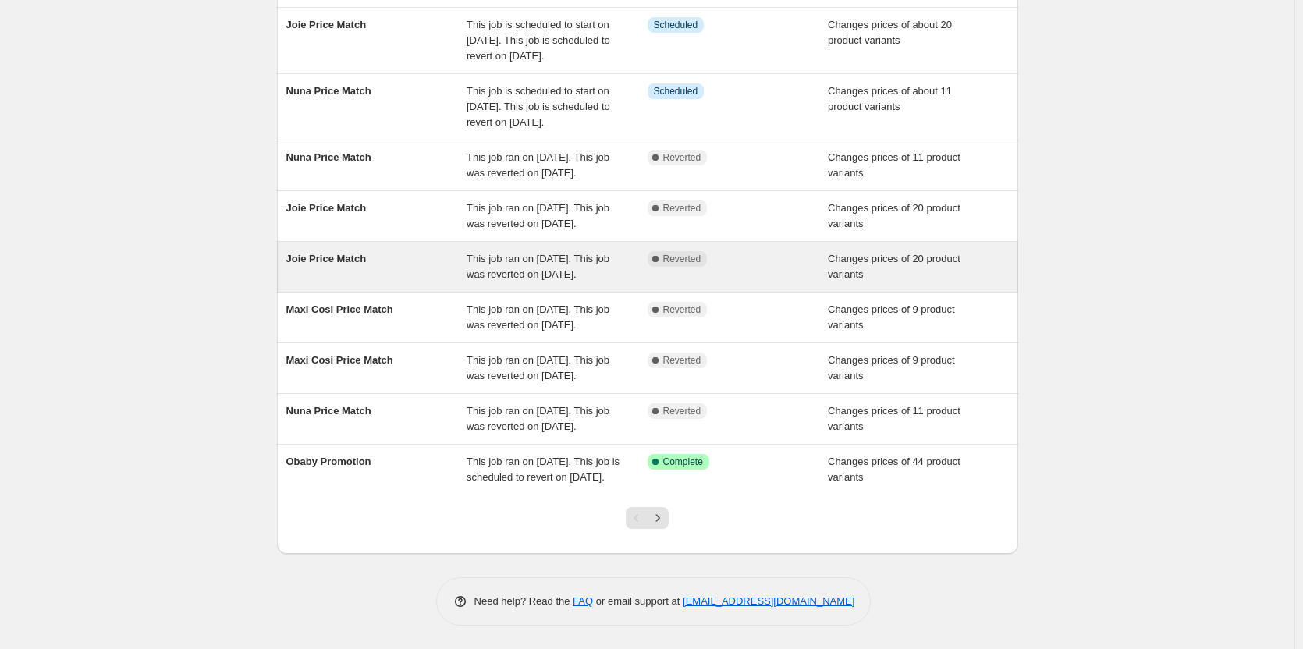
click at [767, 292] on div "Joie Price Match This job ran on 20 September 2025. This job was reverted on 21…" at bounding box center [647, 267] width 741 height 50
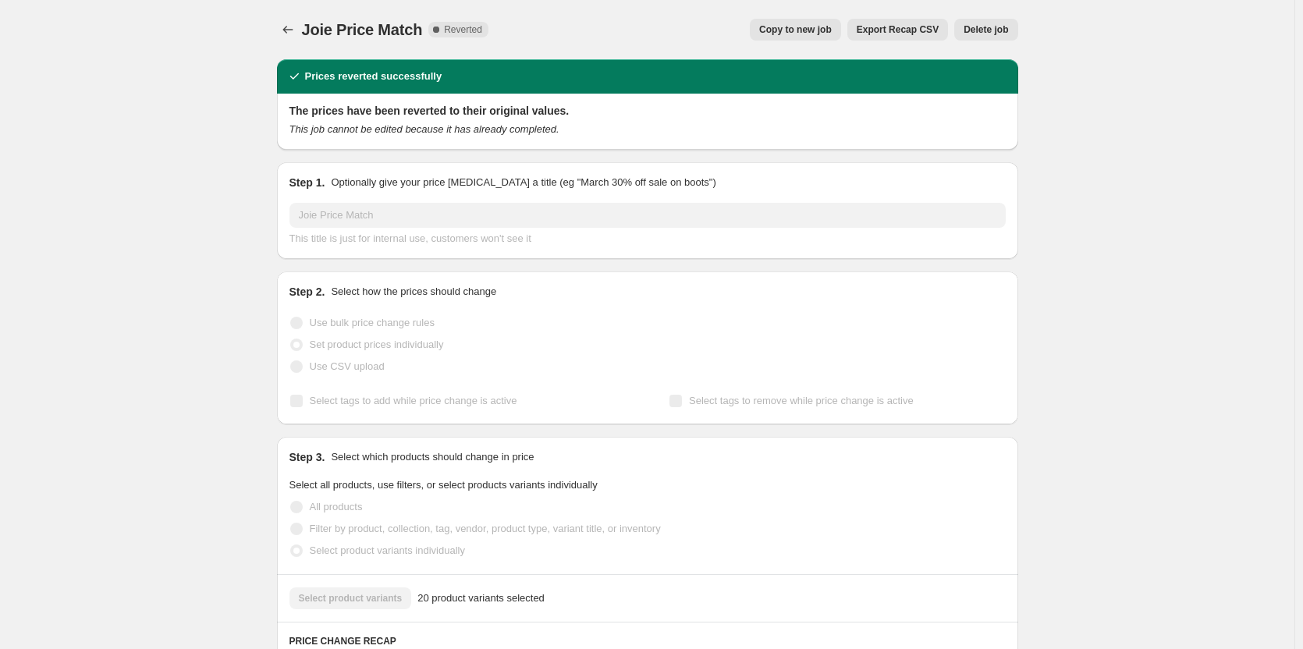
click at [981, 23] on button "Delete job" at bounding box center [985, 30] width 63 height 22
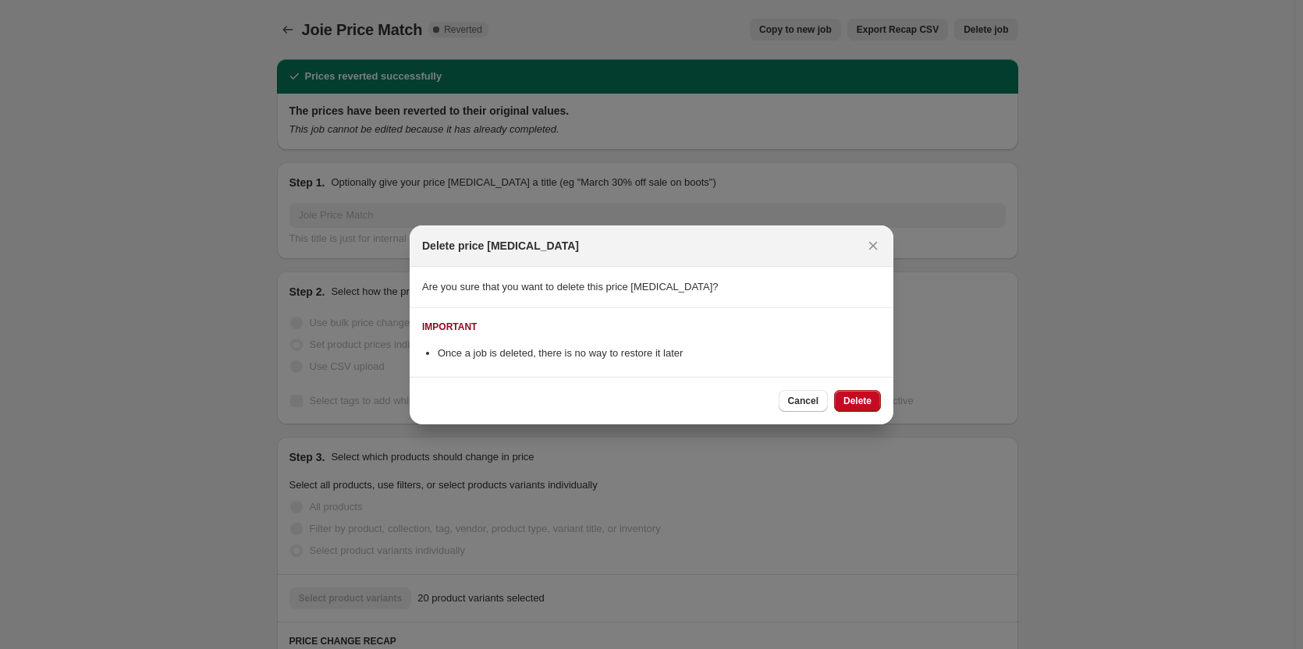
drag, startPoint x: 868, startPoint y: 401, endPoint x: 851, endPoint y: 410, distance: 18.5
click at [868, 403] on span "Delete" at bounding box center [858, 401] width 28 height 12
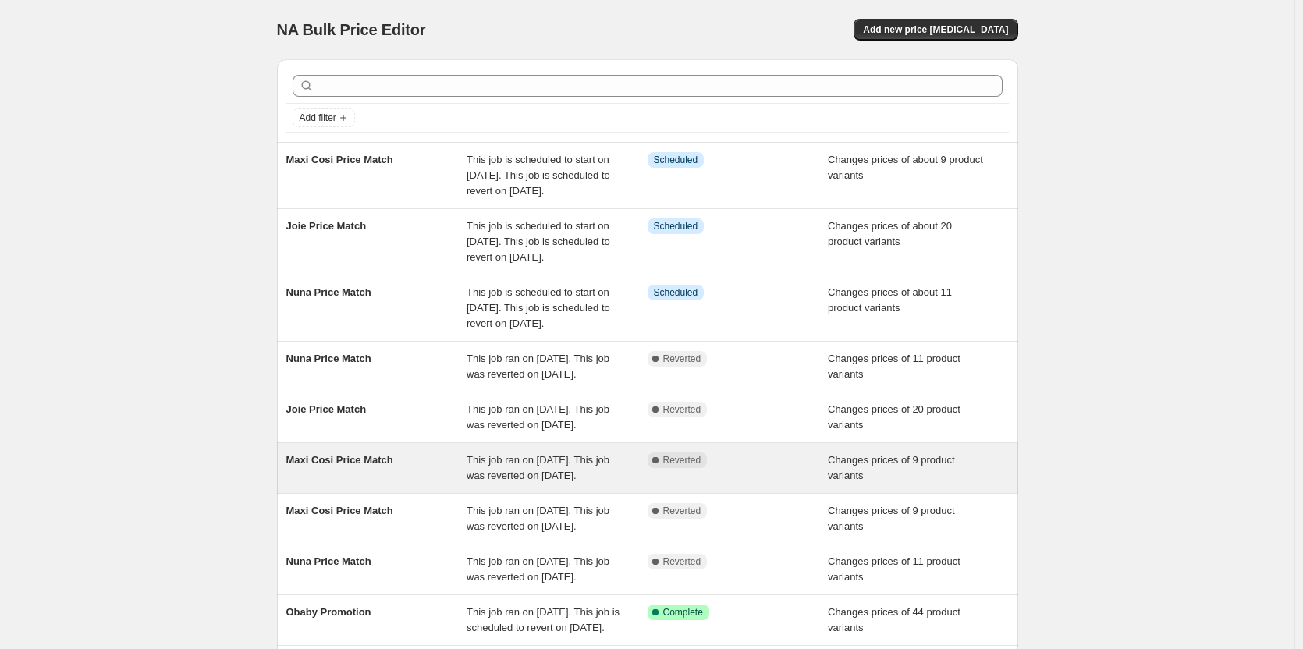
click at [642, 484] on div "This job ran on 21 September 2025. This job was reverted on 22 September 2025." at bounding box center [557, 468] width 181 height 31
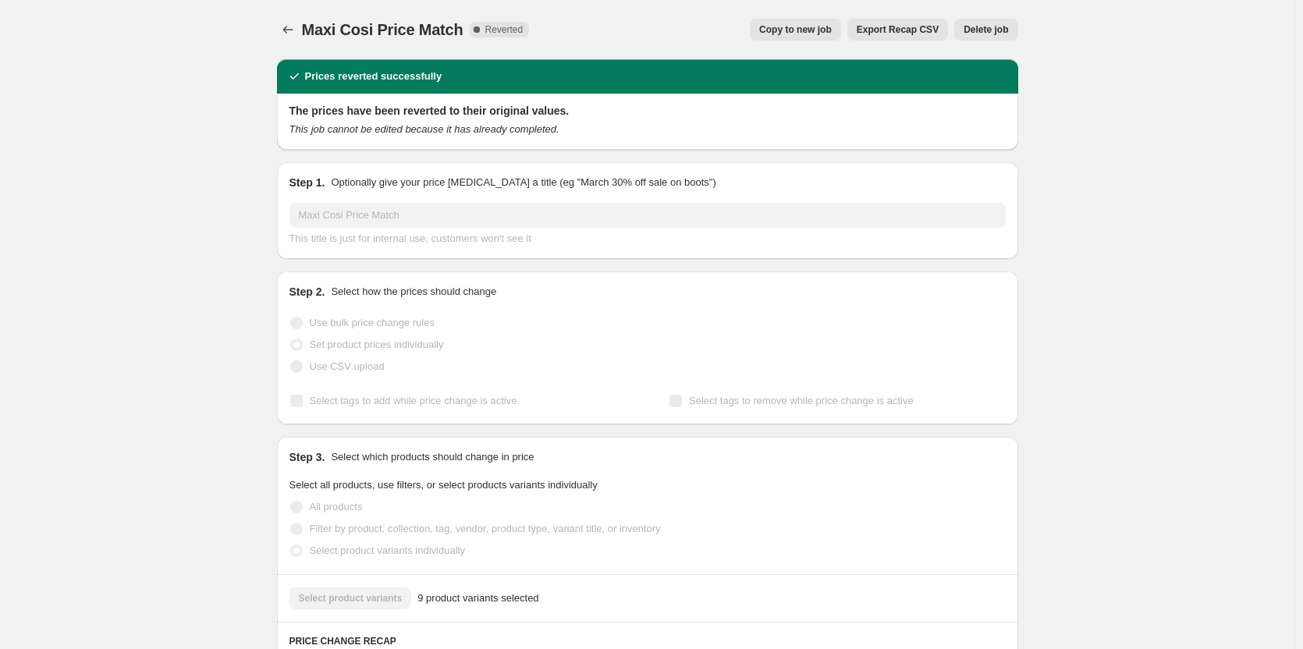
click at [986, 30] on span "Delete job" at bounding box center [986, 29] width 44 height 12
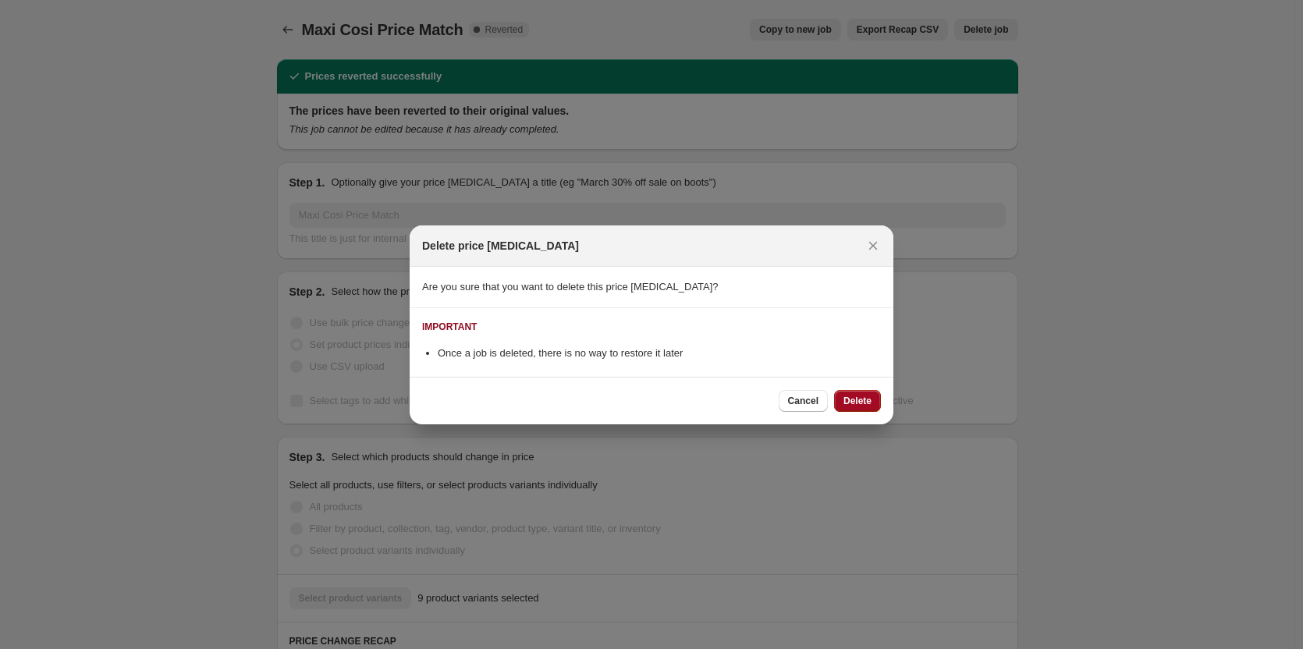
click at [851, 410] on button "Delete" at bounding box center [857, 401] width 47 height 22
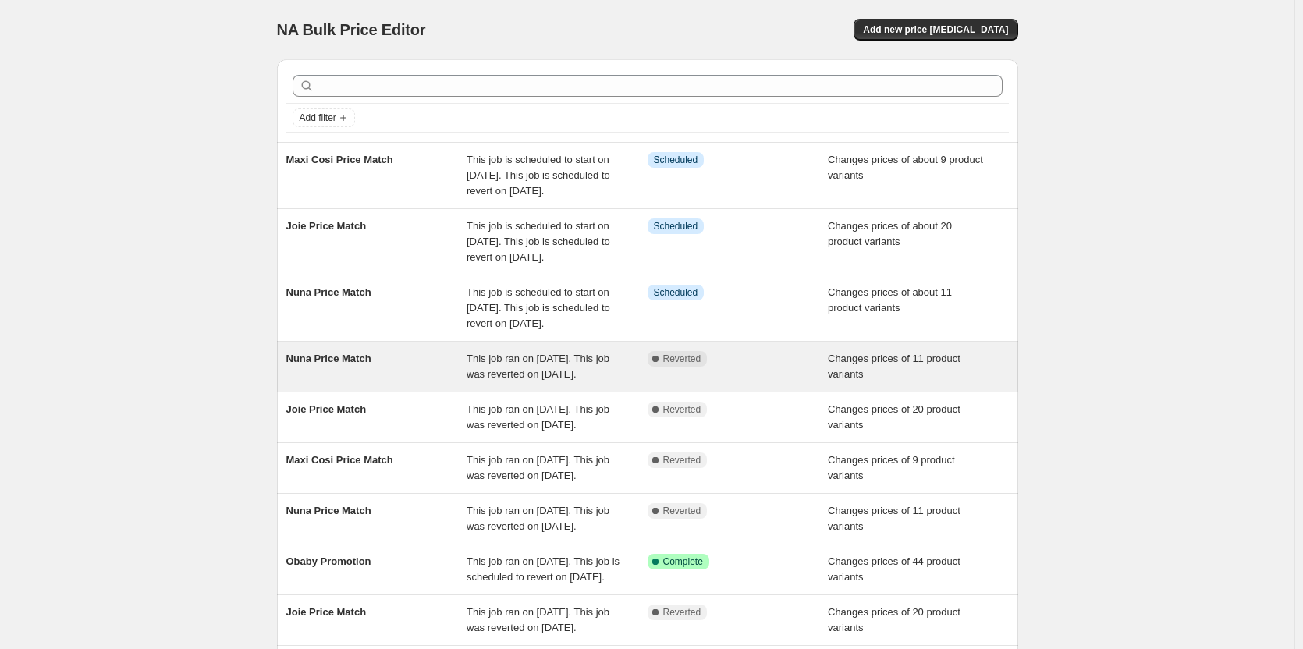
click at [713, 392] on div "Nuna Price Match This job ran on 19 September 2025. This job was reverted on 20…" at bounding box center [647, 367] width 741 height 50
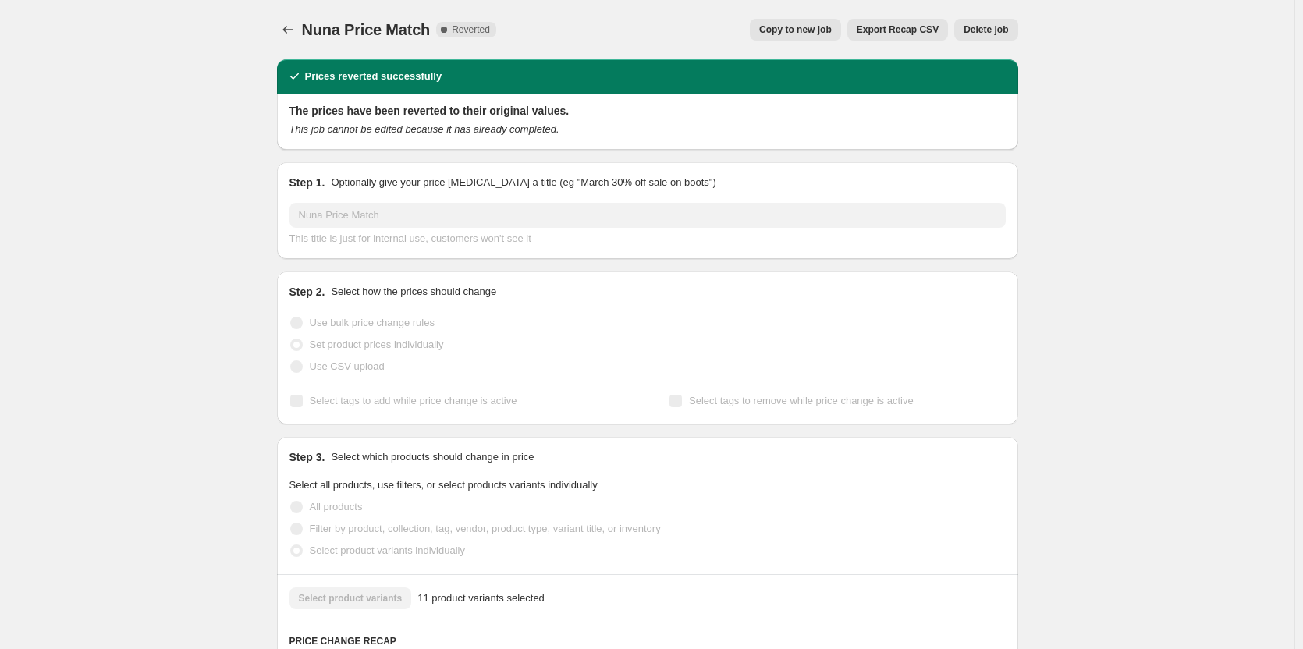
click at [993, 44] on div "Nuna Price Match. This page is ready Nuna Price Match Complete Reverted Copy to…" at bounding box center [647, 29] width 741 height 59
click at [998, 12] on div "Nuna Price Match. This page is ready Nuna Price Match Complete Reverted Copy to…" at bounding box center [647, 29] width 741 height 59
click at [998, 27] on span "Delete job" at bounding box center [986, 29] width 44 height 12
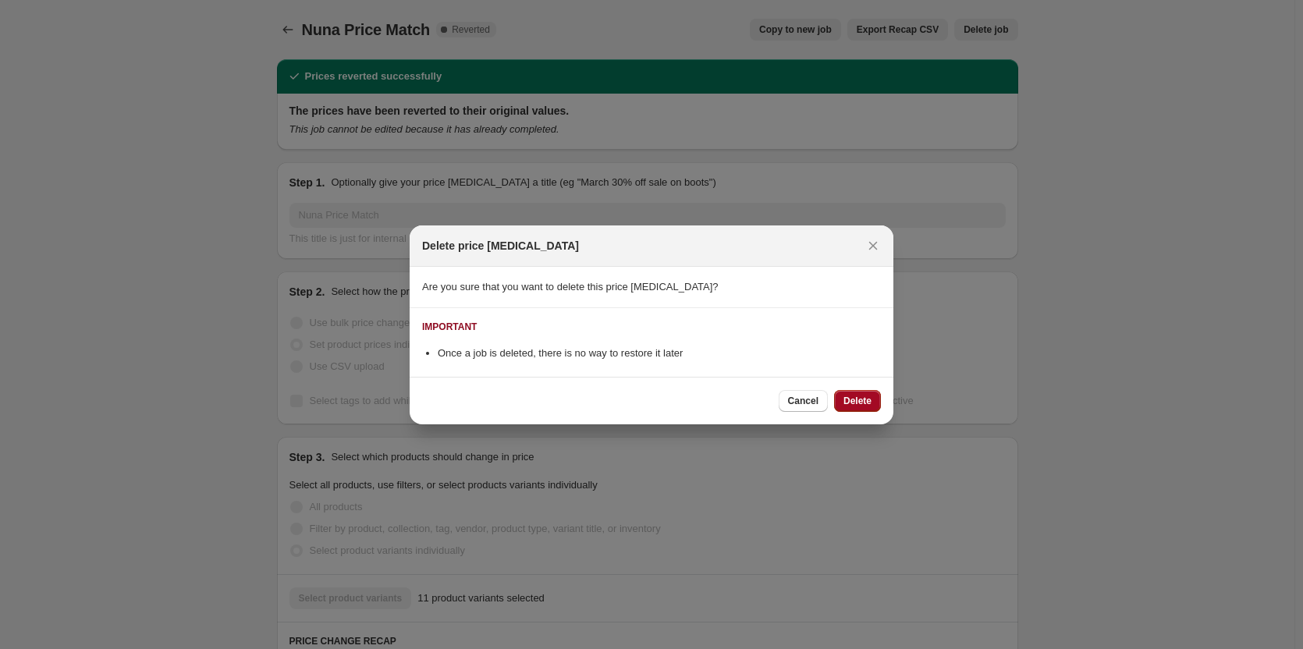
click at [851, 405] on span "Delete" at bounding box center [858, 401] width 28 height 12
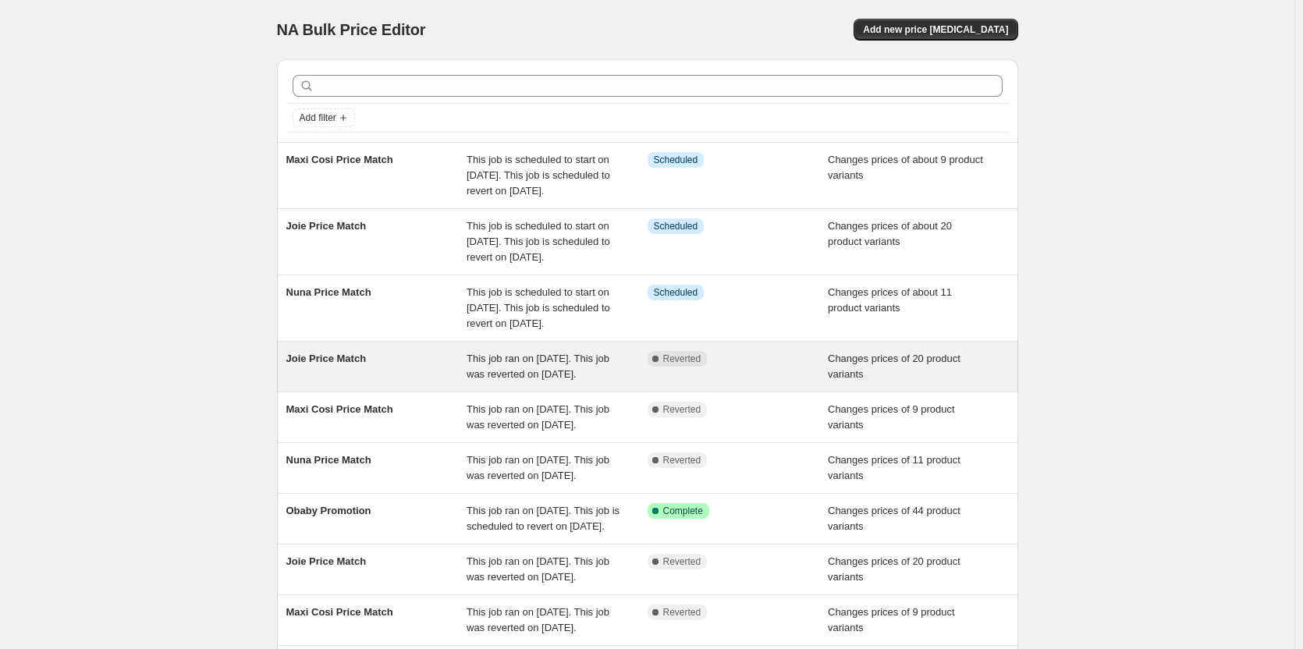
click at [739, 392] on div "Joie Price Match This job ran on 21 September 2025. This job was reverted on 22…" at bounding box center [647, 367] width 741 height 50
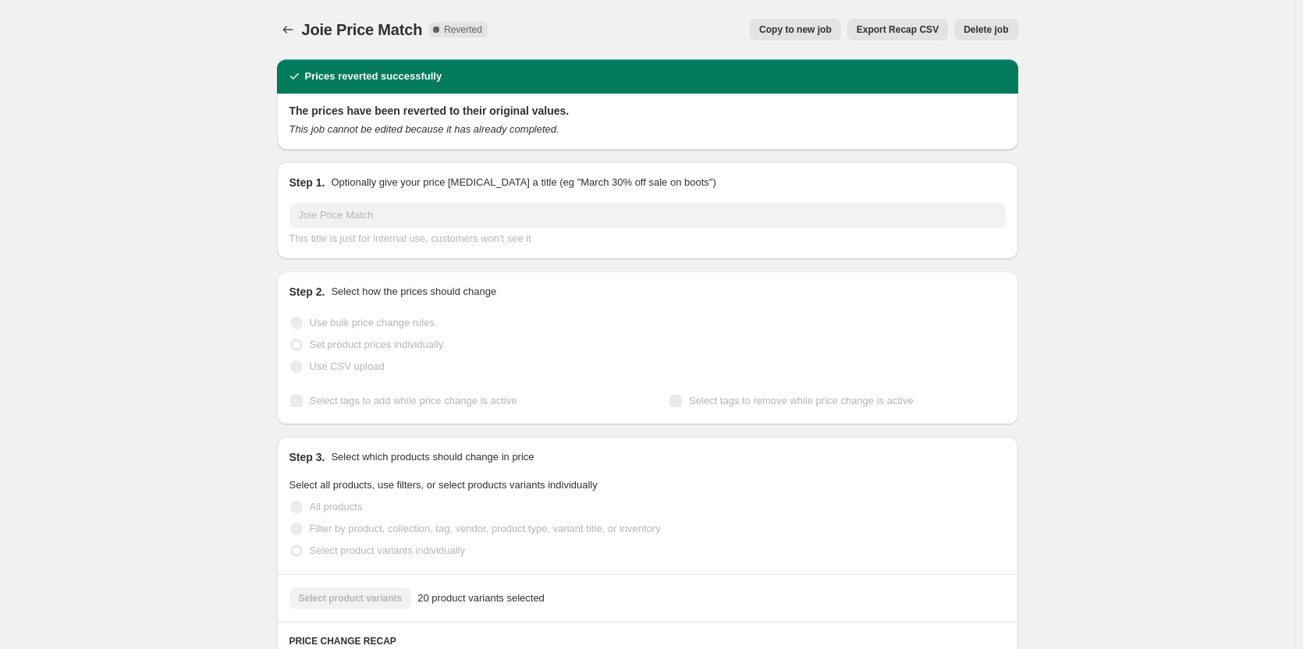
click at [1003, 20] on button "Delete job" at bounding box center [985, 30] width 63 height 22
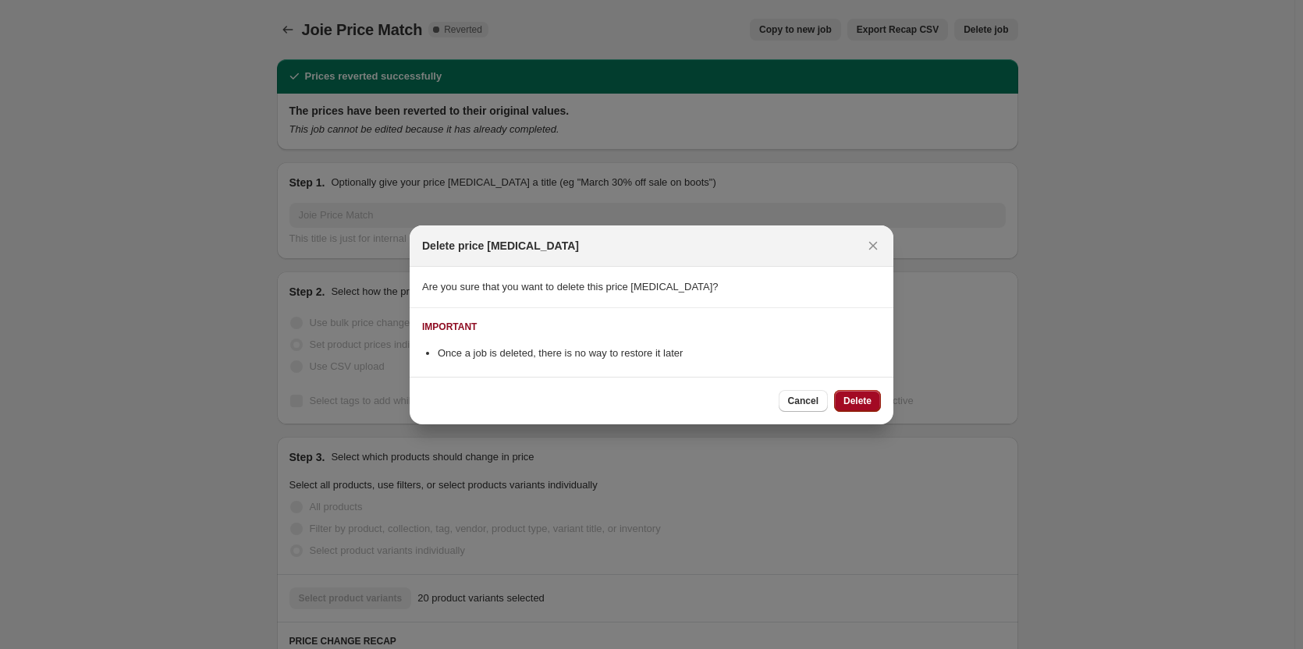
click at [851, 410] on button "Delete" at bounding box center [857, 401] width 47 height 22
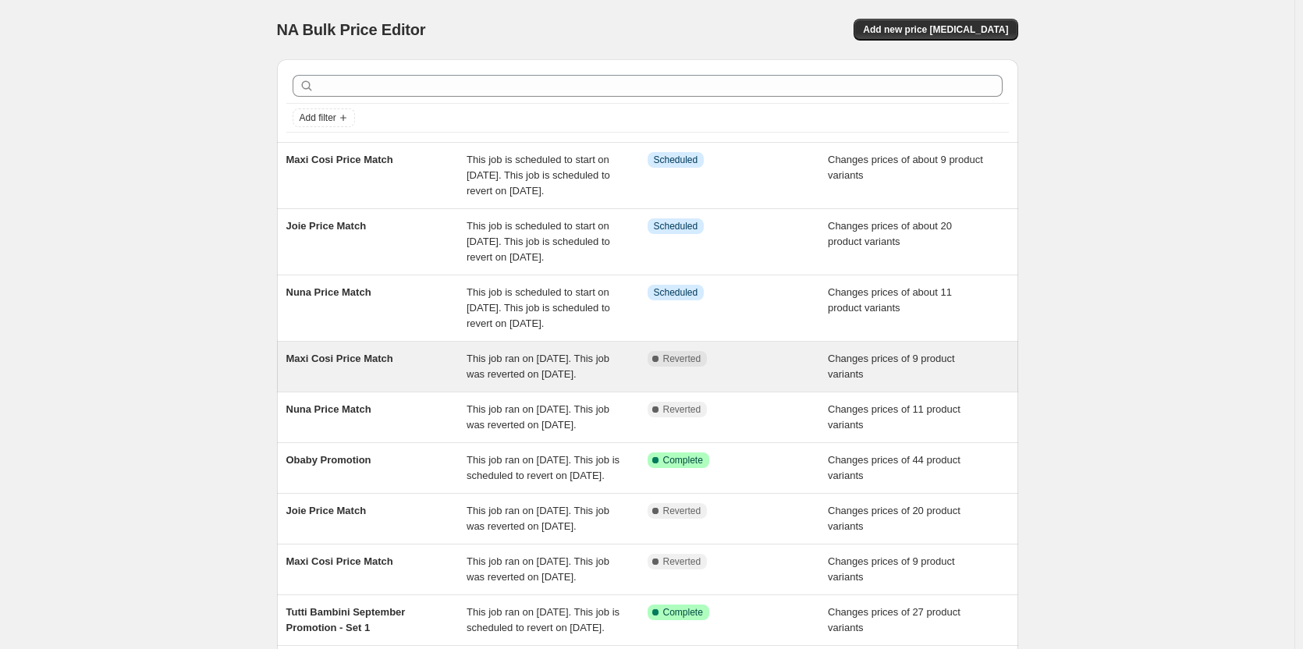
click at [715, 382] on div "Complete Reverted" at bounding box center [738, 366] width 181 height 31
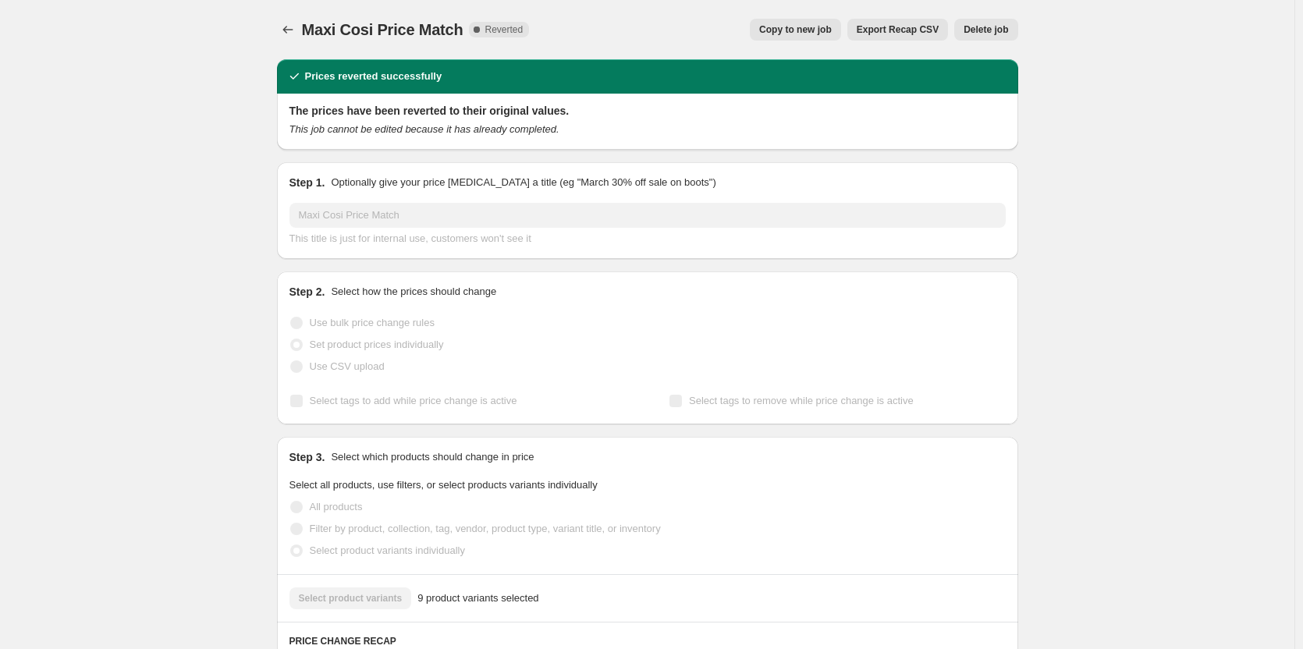
click at [978, 30] on span "Delete job" at bounding box center [986, 29] width 44 height 12
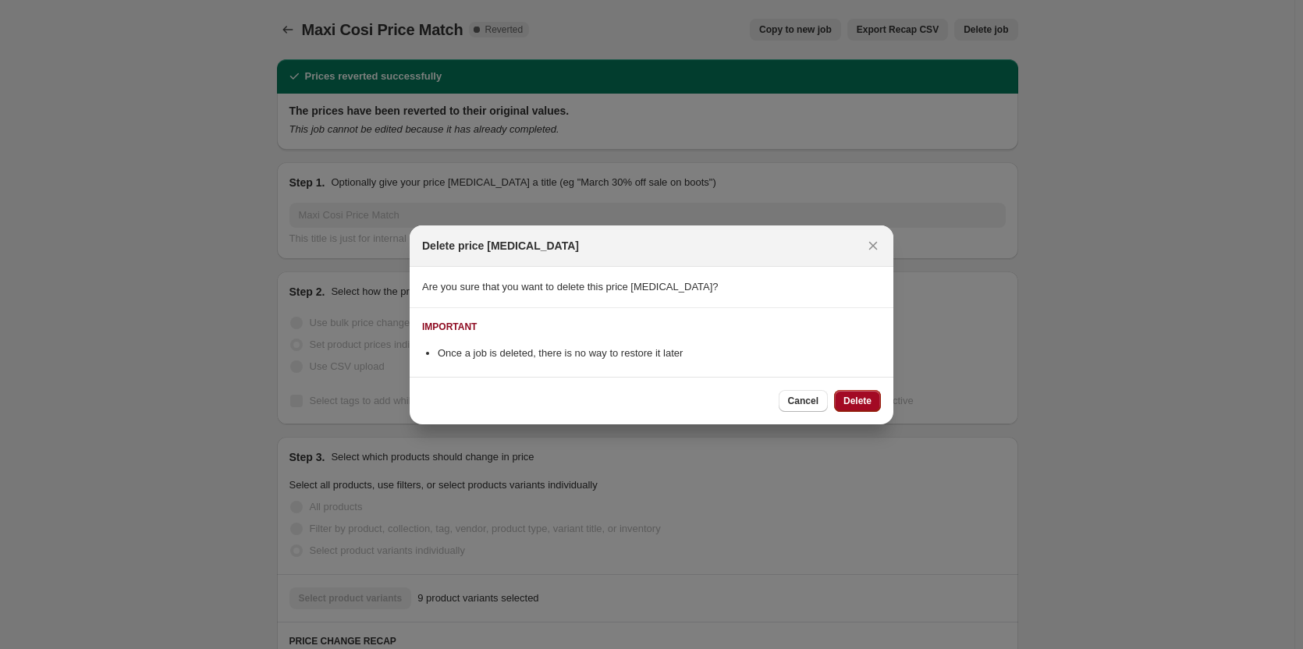
click at [858, 404] on span "Delete" at bounding box center [858, 401] width 28 height 12
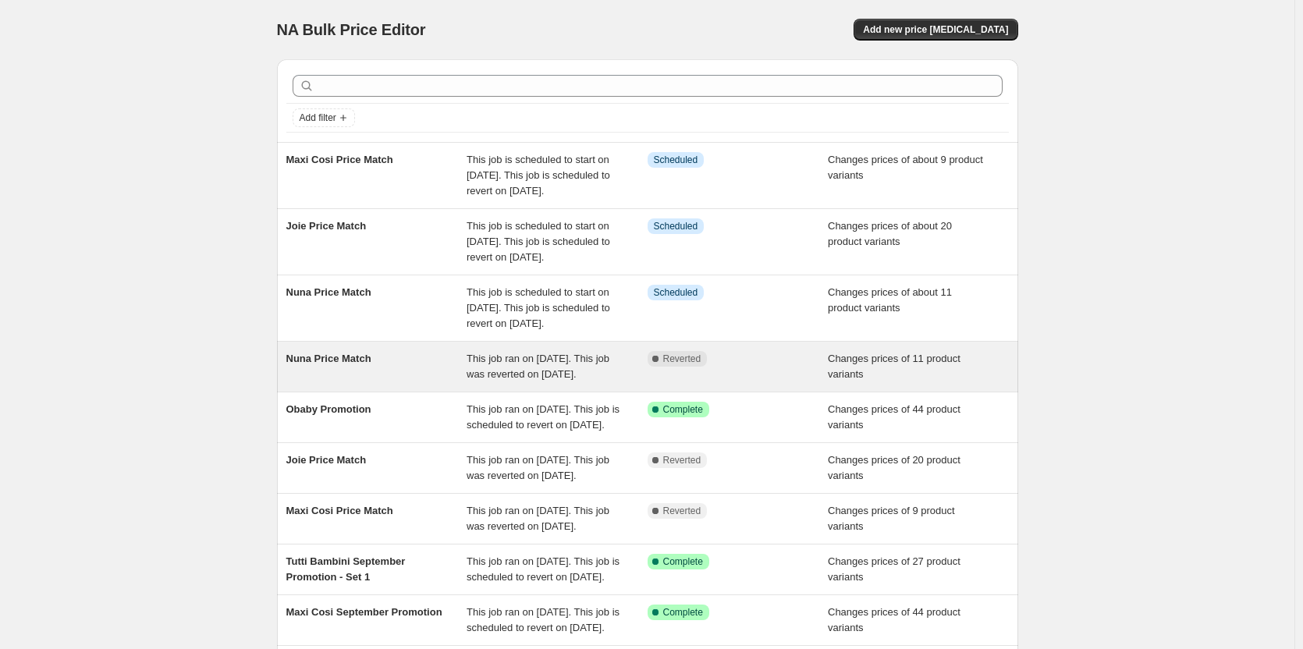
click at [771, 382] on div "Complete Reverted" at bounding box center [738, 366] width 181 height 31
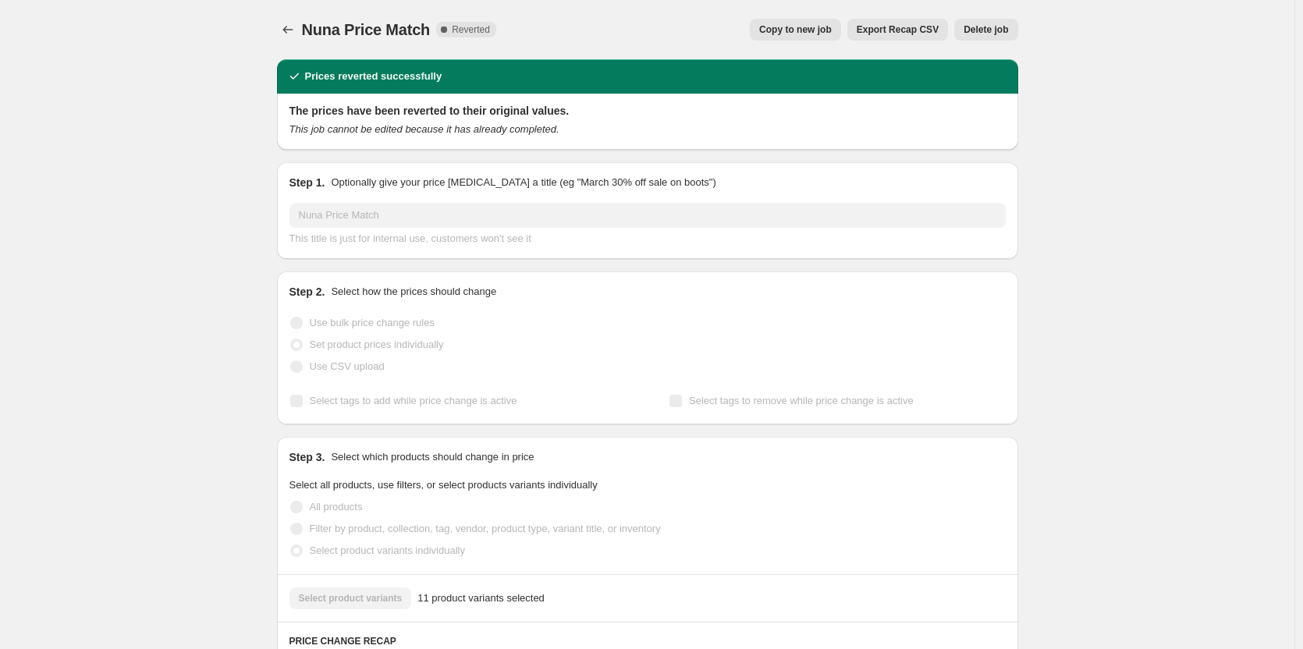
click at [1002, 29] on span "Delete job" at bounding box center [986, 29] width 44 height 12
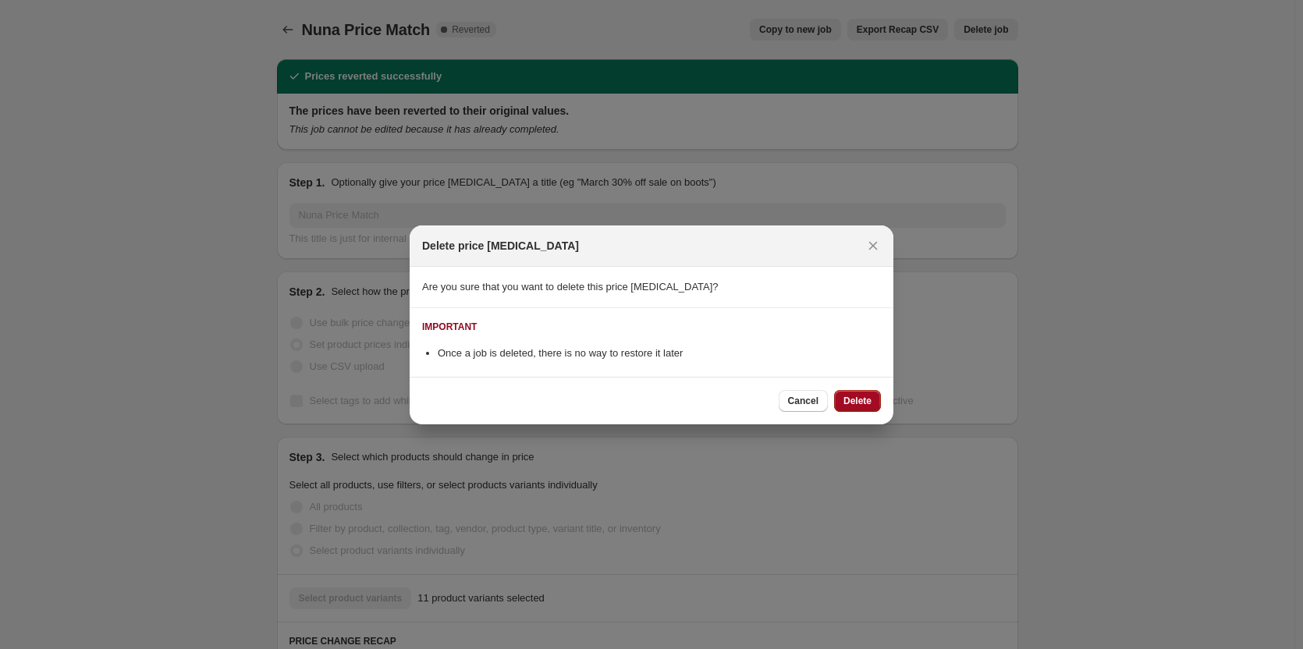
click at [847, 408] on button "Delete" at bounding box center [857, 401] width 47 height 22
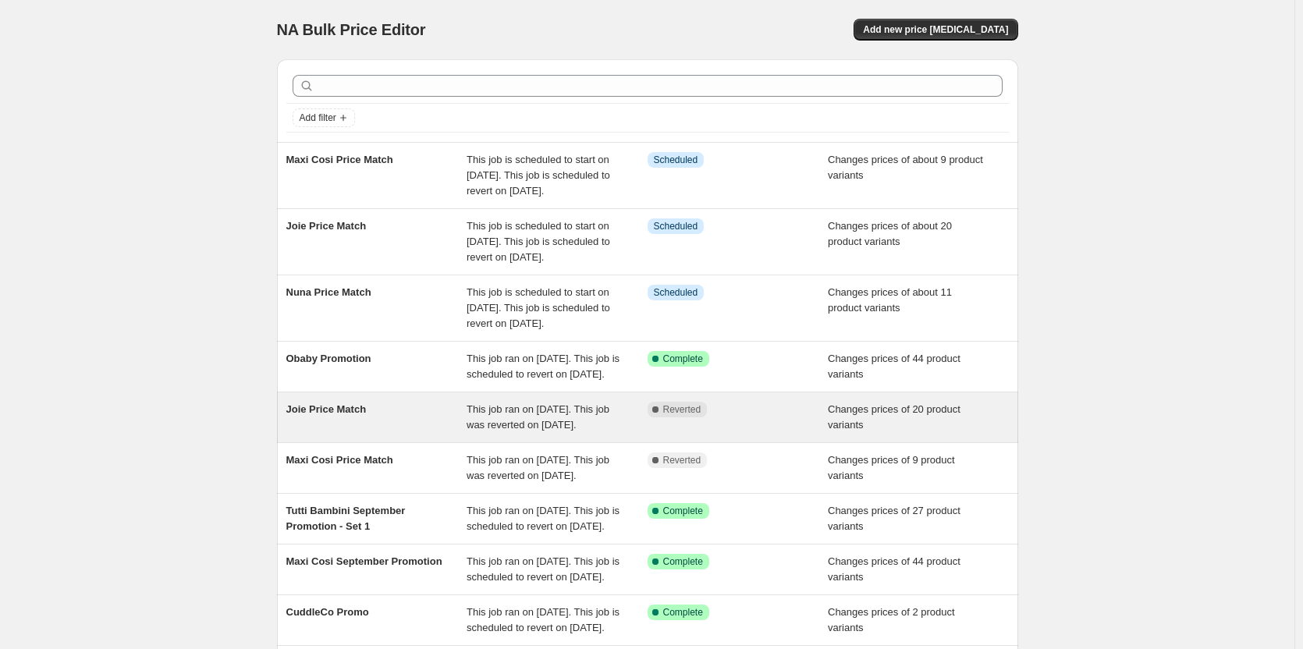
click at [776, 433] on div "Complete Reverted" at bounding box center [738, 417] width 181 height 31
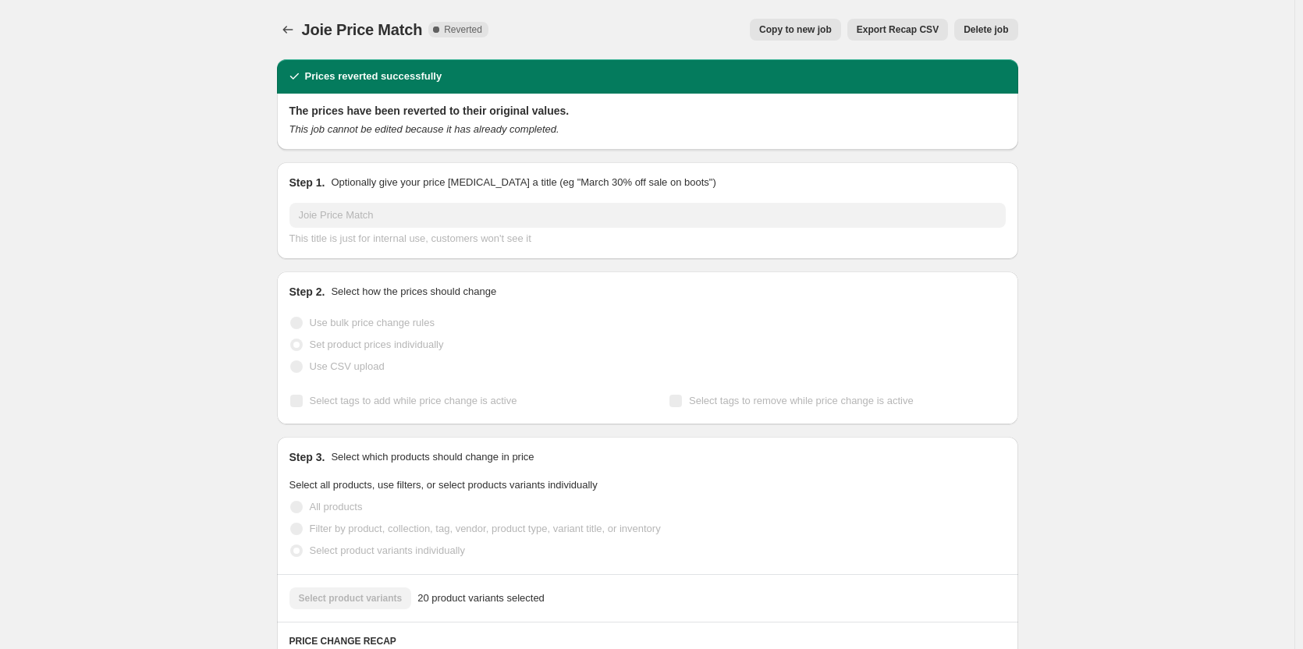
click at [976, 27] on span "Delete job" at bounding box center [986, 29] width 44 height 12
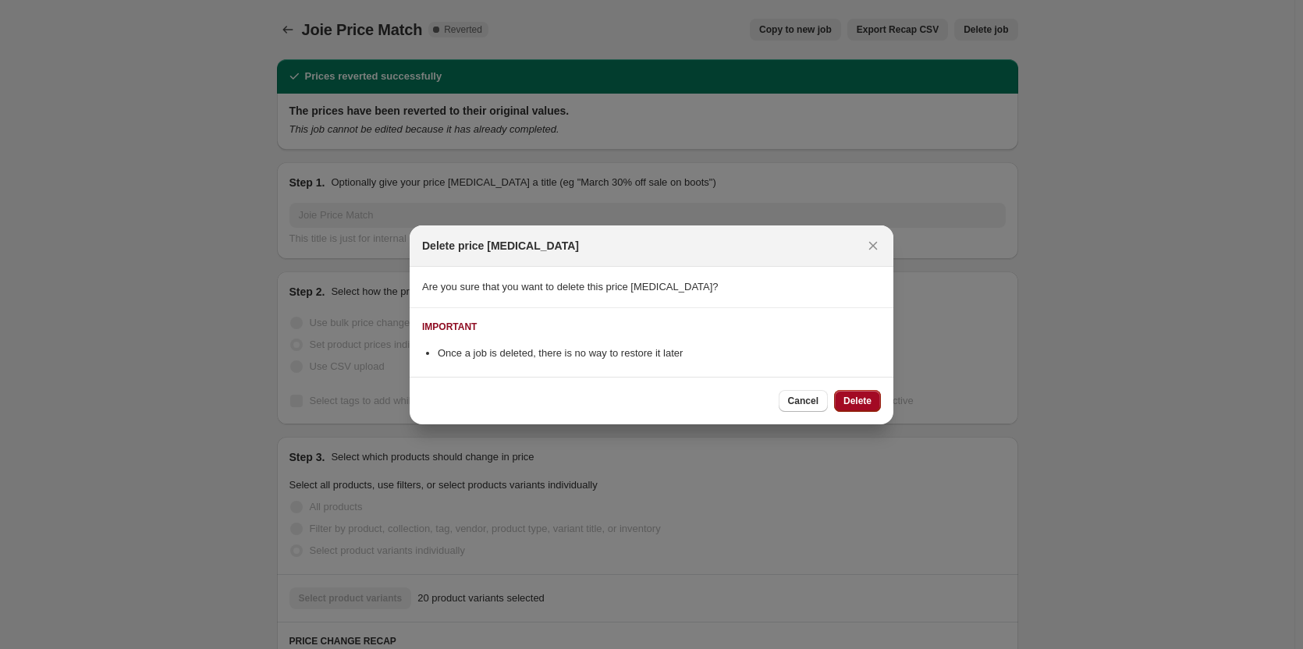
click at [862, 401] on span "Delete" at bounding box center [858, 401] width 28 height 12
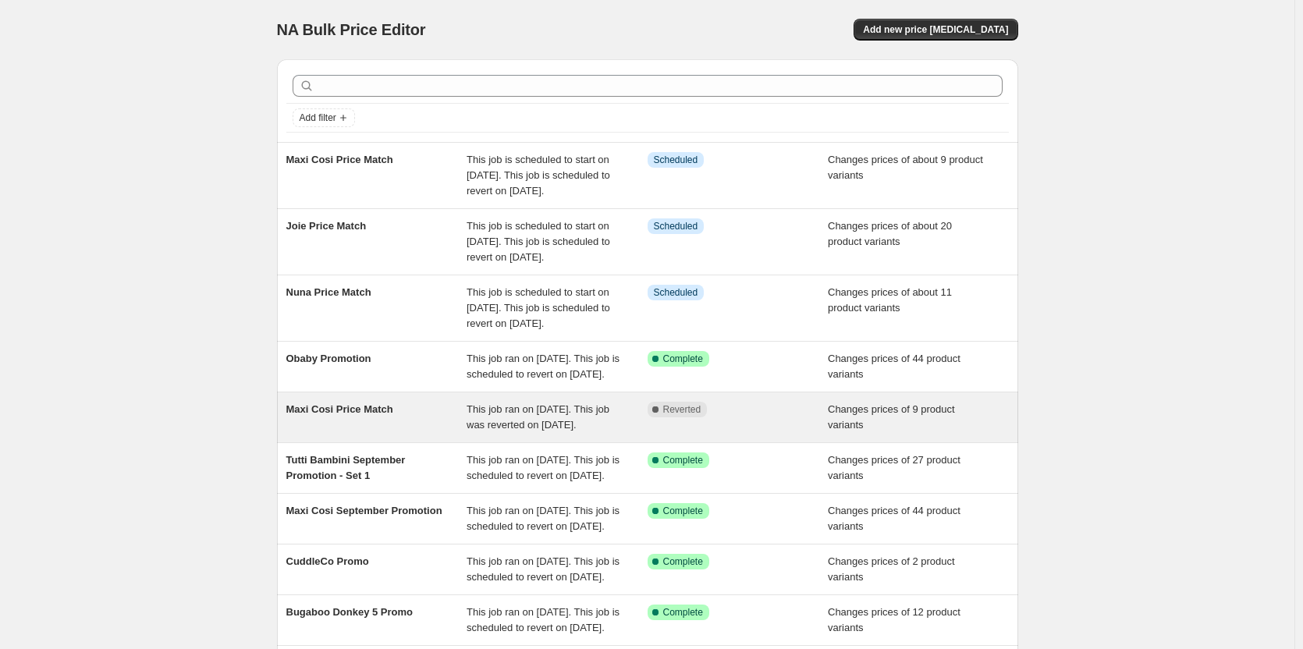
click at [834, 431] on span "Changes prices of 9 product variants" at bounding box center [891, 416] width 127 height 27
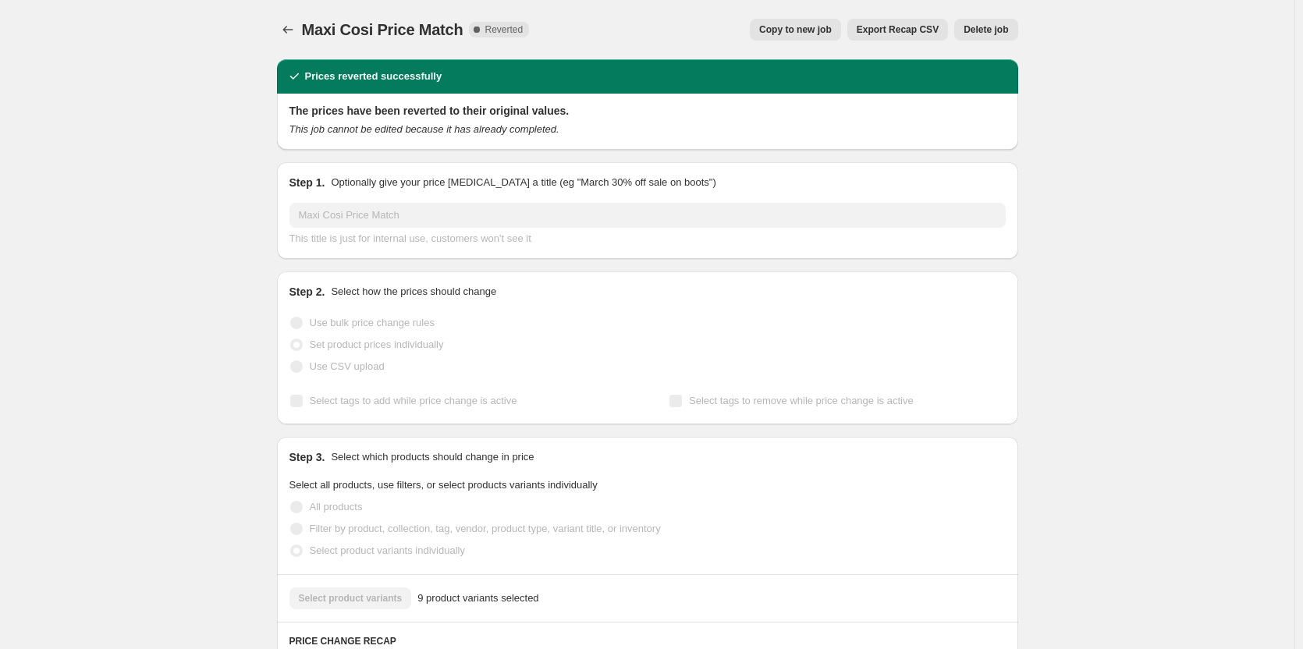
click at [989, 15] on div "Maxi Cosi Price Match. This page is ready Maxi Cosi Price Match Complete Revert…" at bounding box center [647, 29] width 741 height 59
click at [989, 24] on span "Delete job" at bounding box center [986, 29] width 44 height 12
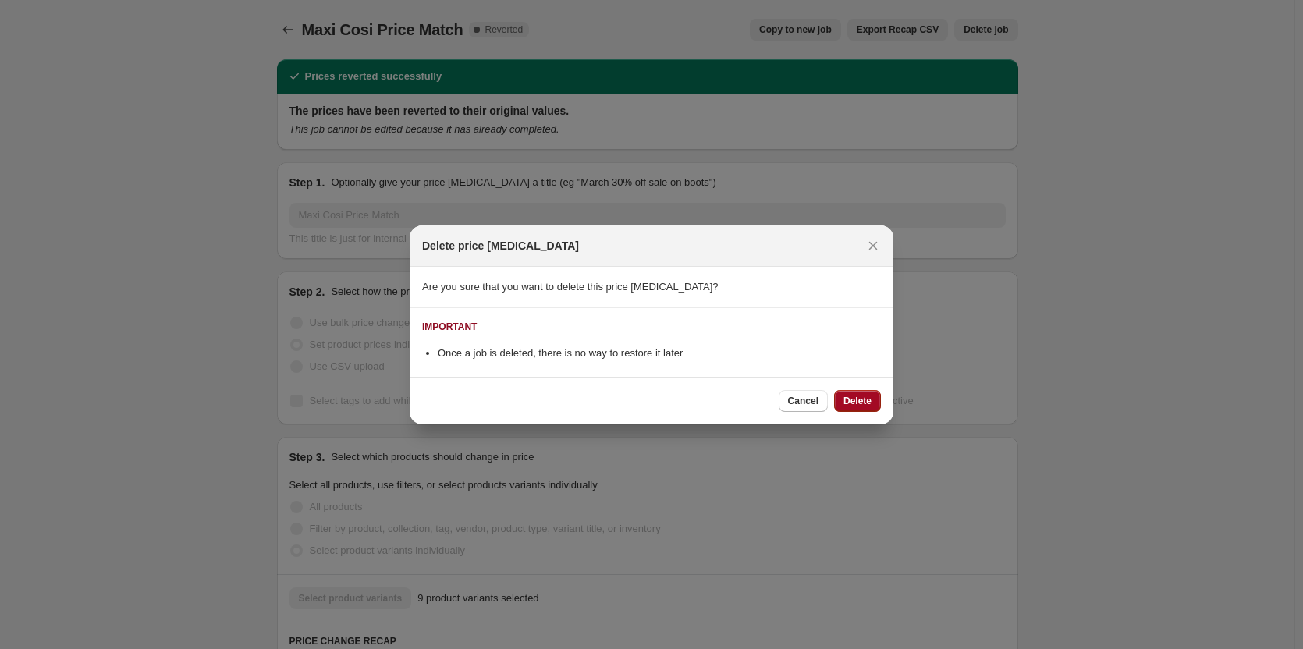
click at [848, 408] on button "Delete" at bounding box center [857, 401] width 47 height 22
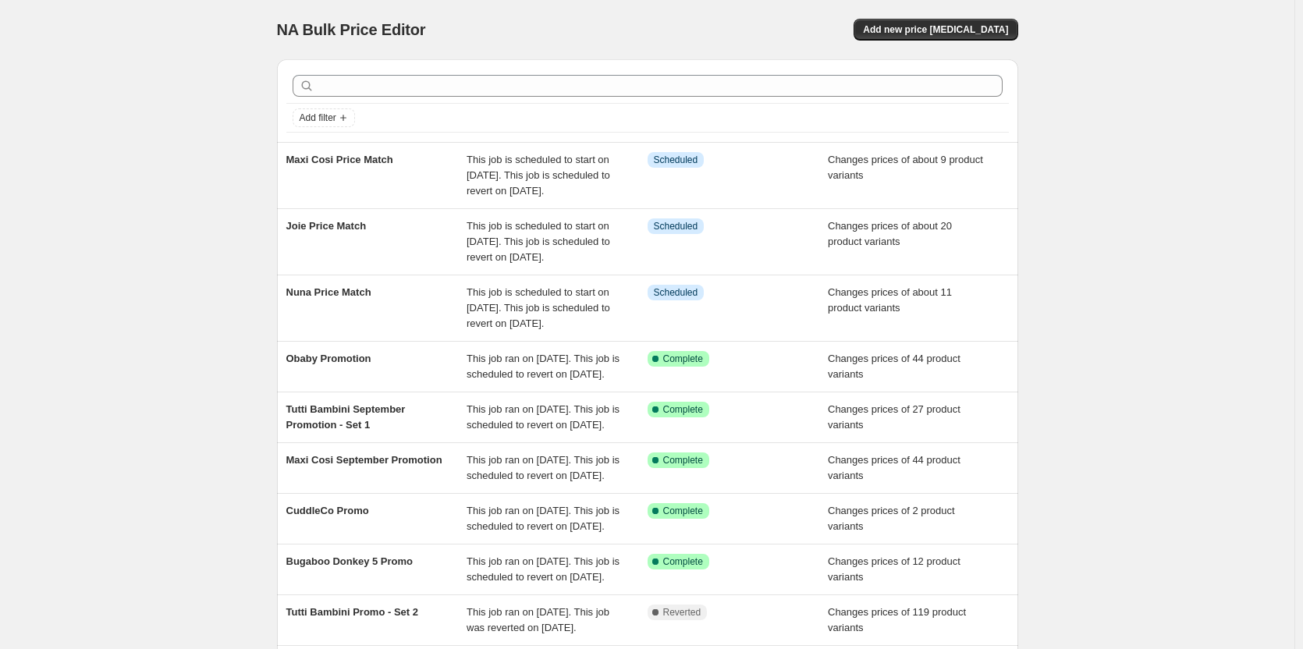
click at [179, 53] on div "NA Bulk Price Editor. This page is ready NA Bulk Price Editor Add new price cha…" at bounding box center [647, 425] width 1295 height 851
